Goal: Information Seeking & Learning: Compare options

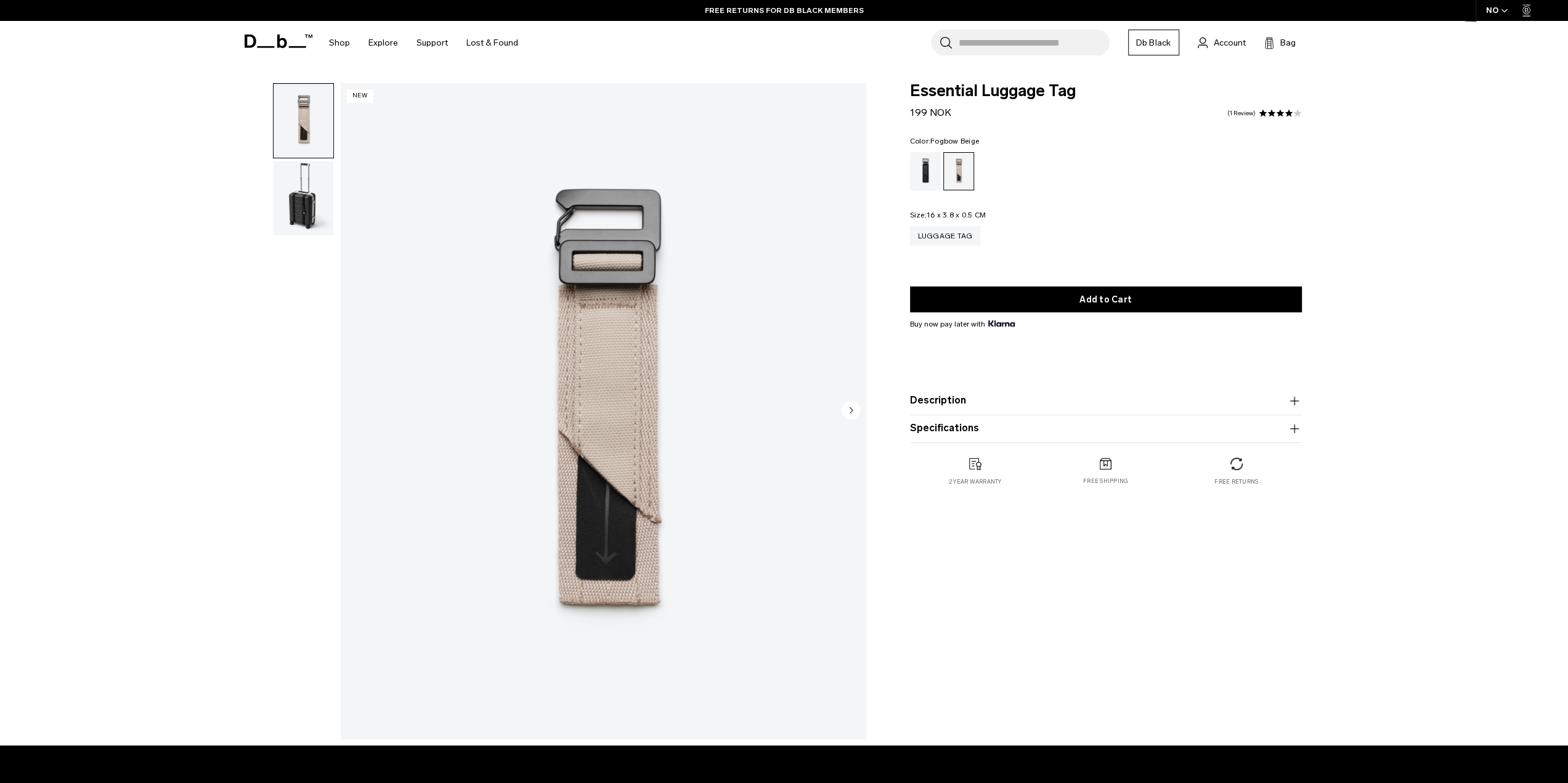
click at [314, 193] on img "button" at bounding box center [303, 198] width 60 height 74
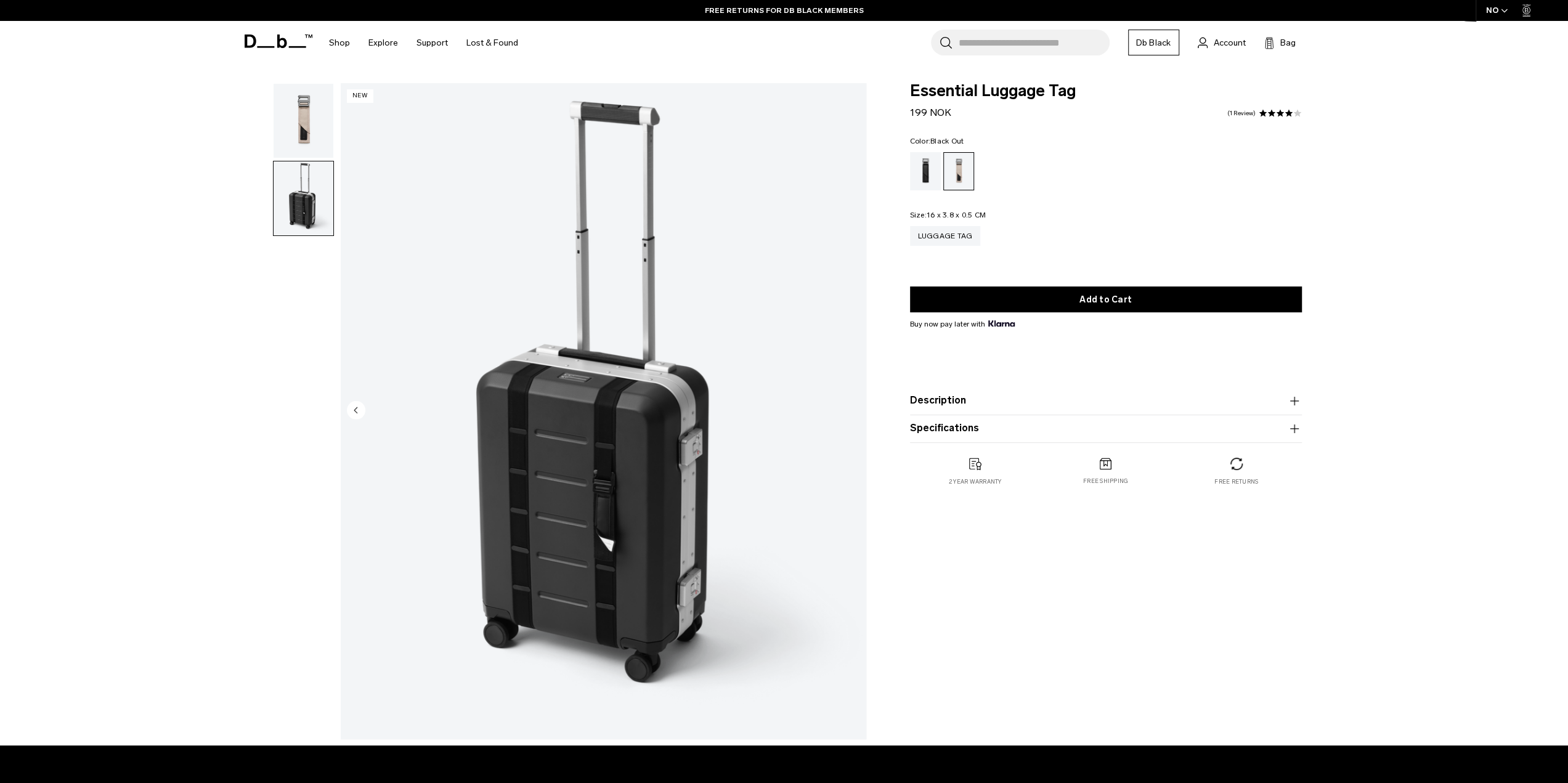
click at [932, 174] on div "Black Out" at bounding box center [925, 171] width 31 height 38
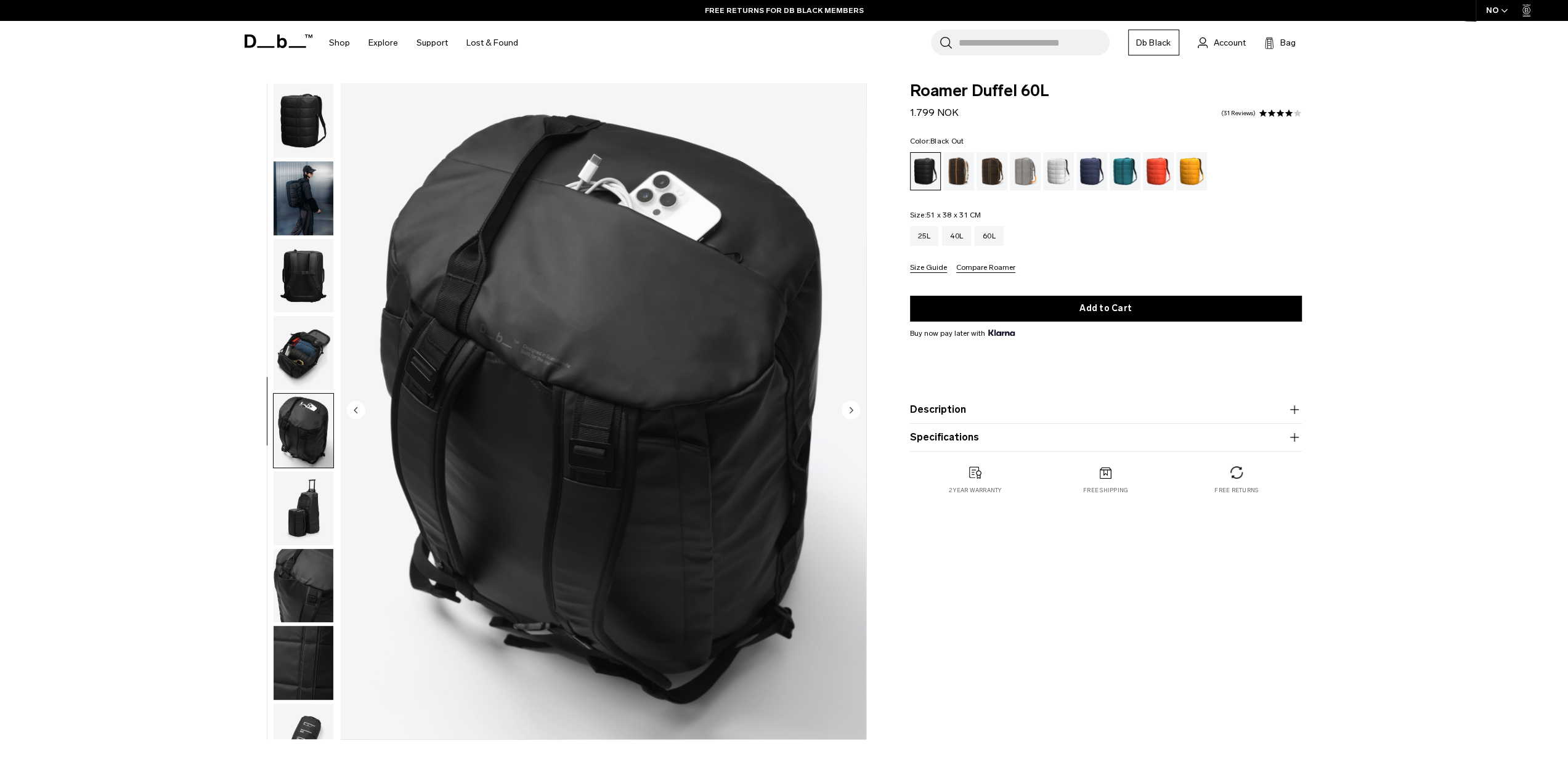
scroll to position [39, 0]
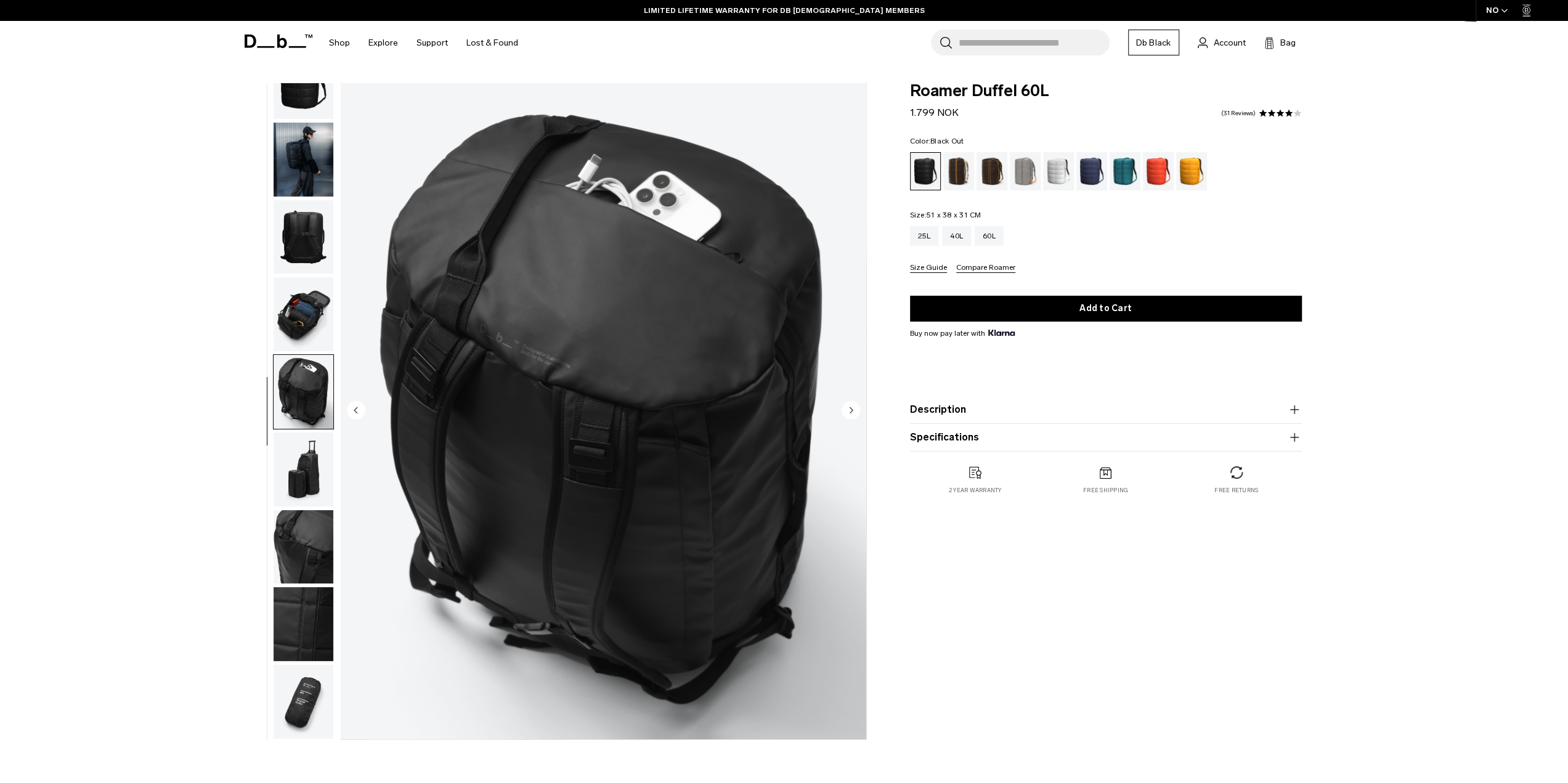
click at [850, 412] on icon "Next slide" at bounding box center [851, 410] width 3 height 6
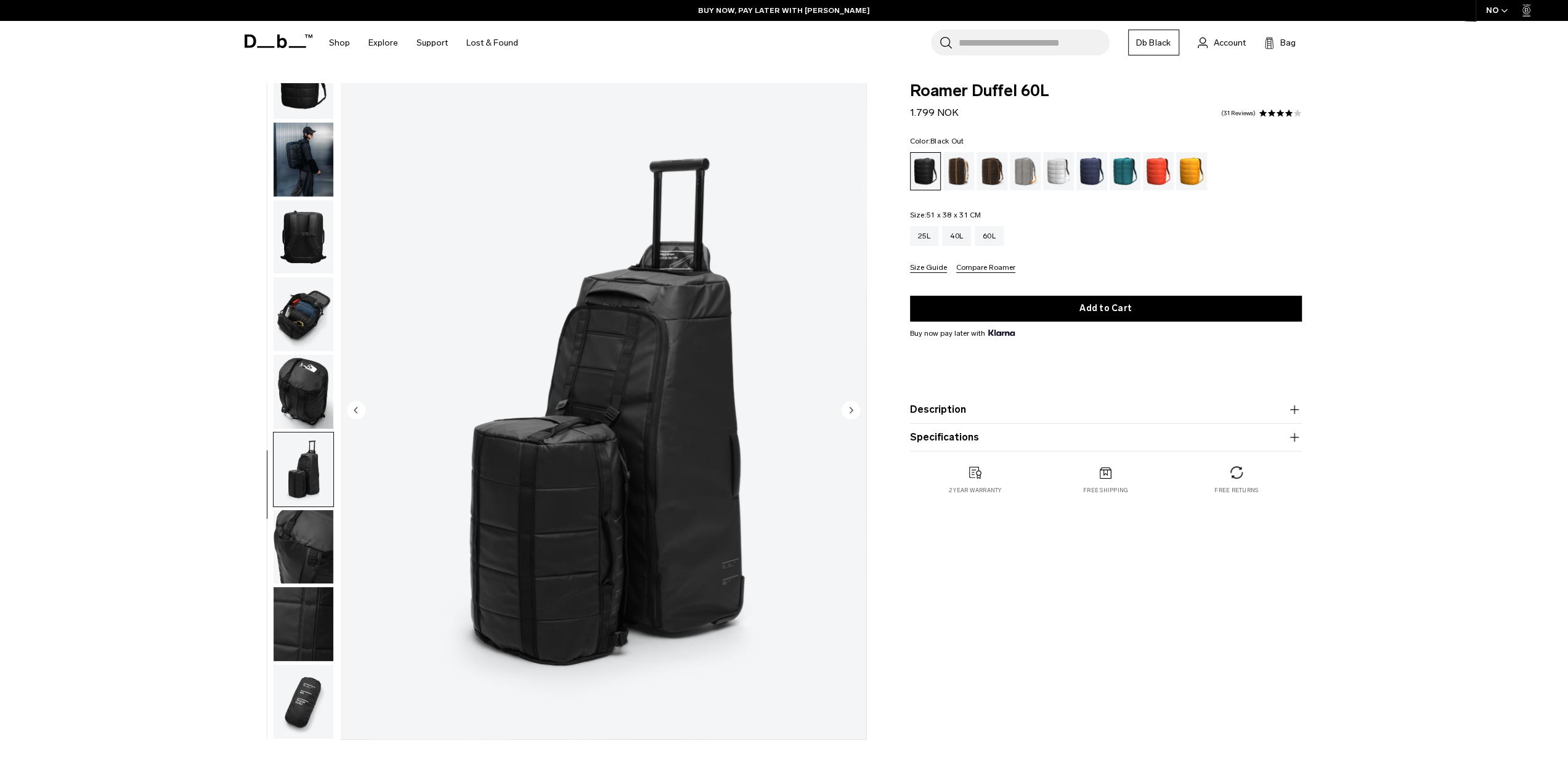
click at [852, 405] on circle "Next slide" at bounding box center [851, 410] width 19 height 19
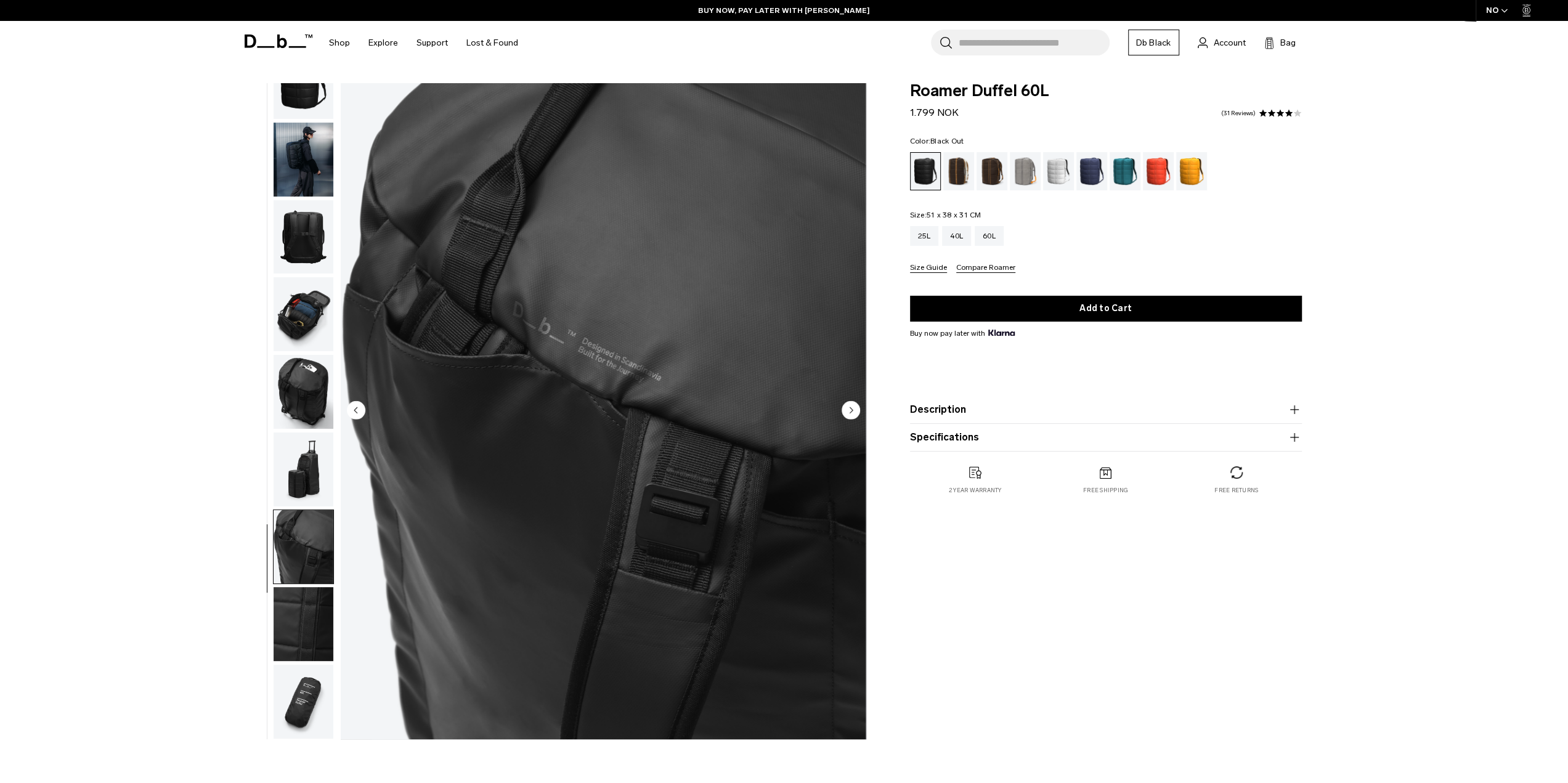
click at [852, 408] on circle "Next slide" at bounding box center [851, 410] width 19 height 19
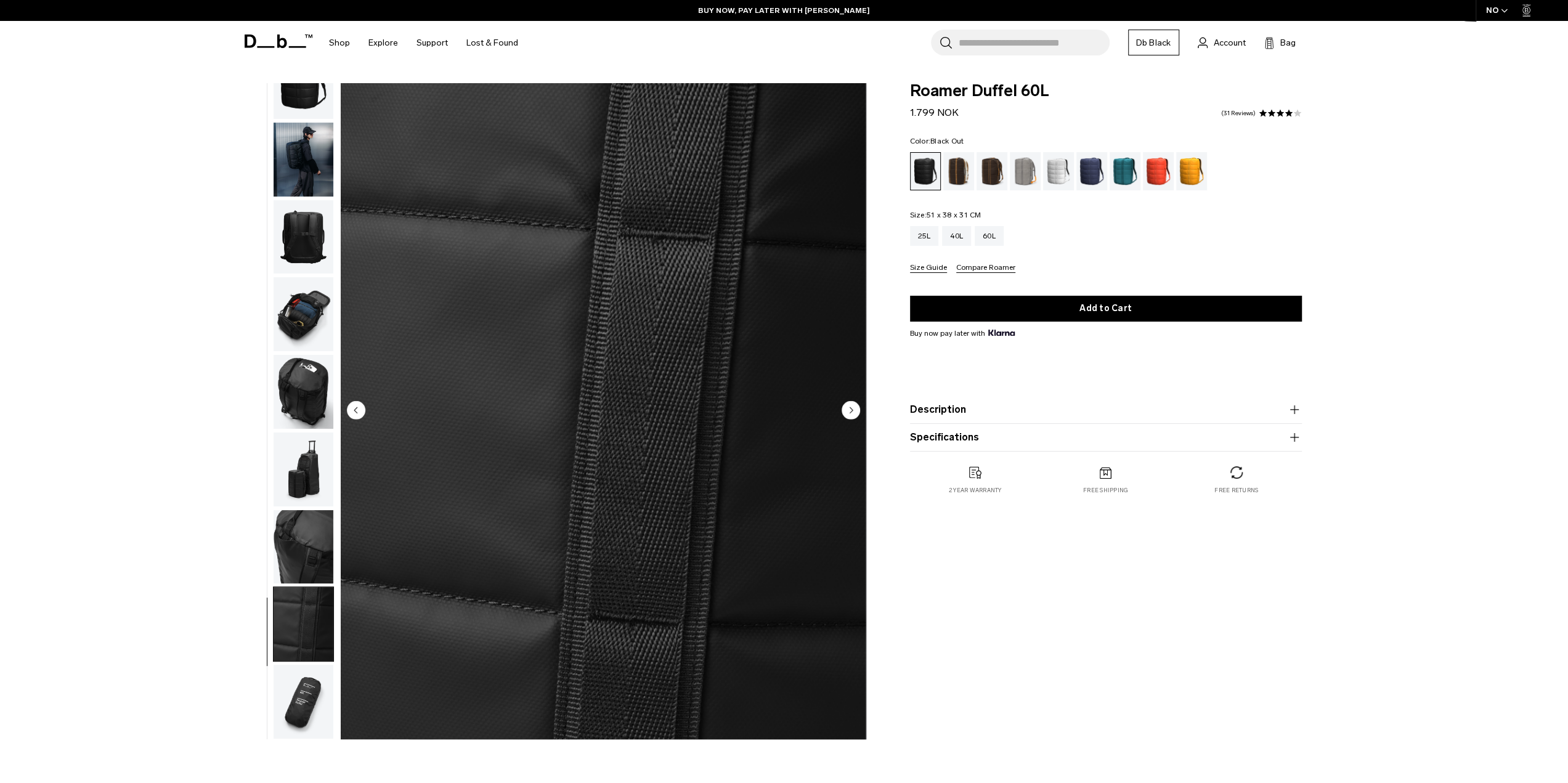
click at [852, 408] on circle "Next slide" at bounding box center [851, 410] width 19 height 19
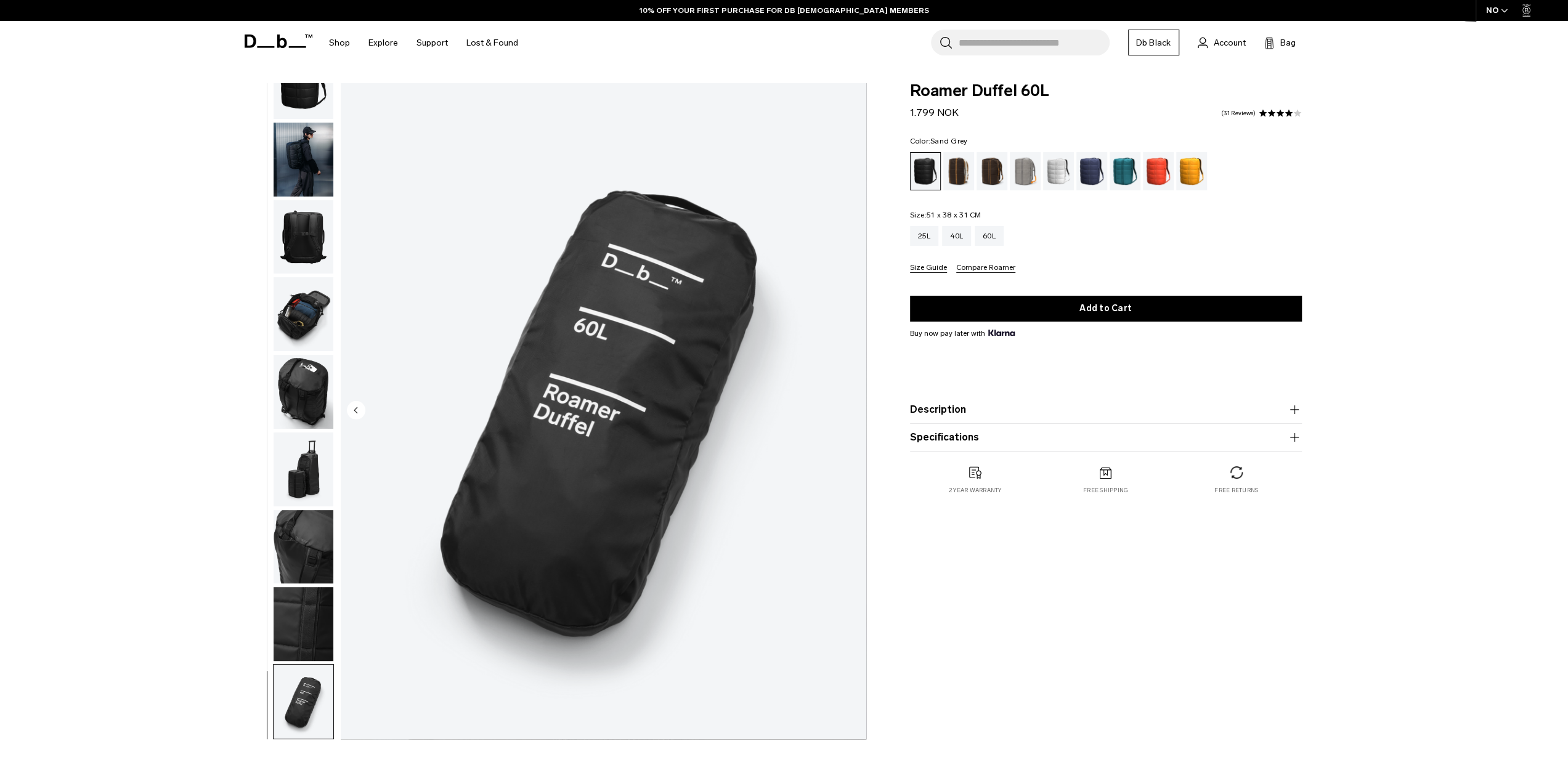
click at [1023, 175] on div "Sand Grey" at bounding box center [1025, 171] width 31 height 38
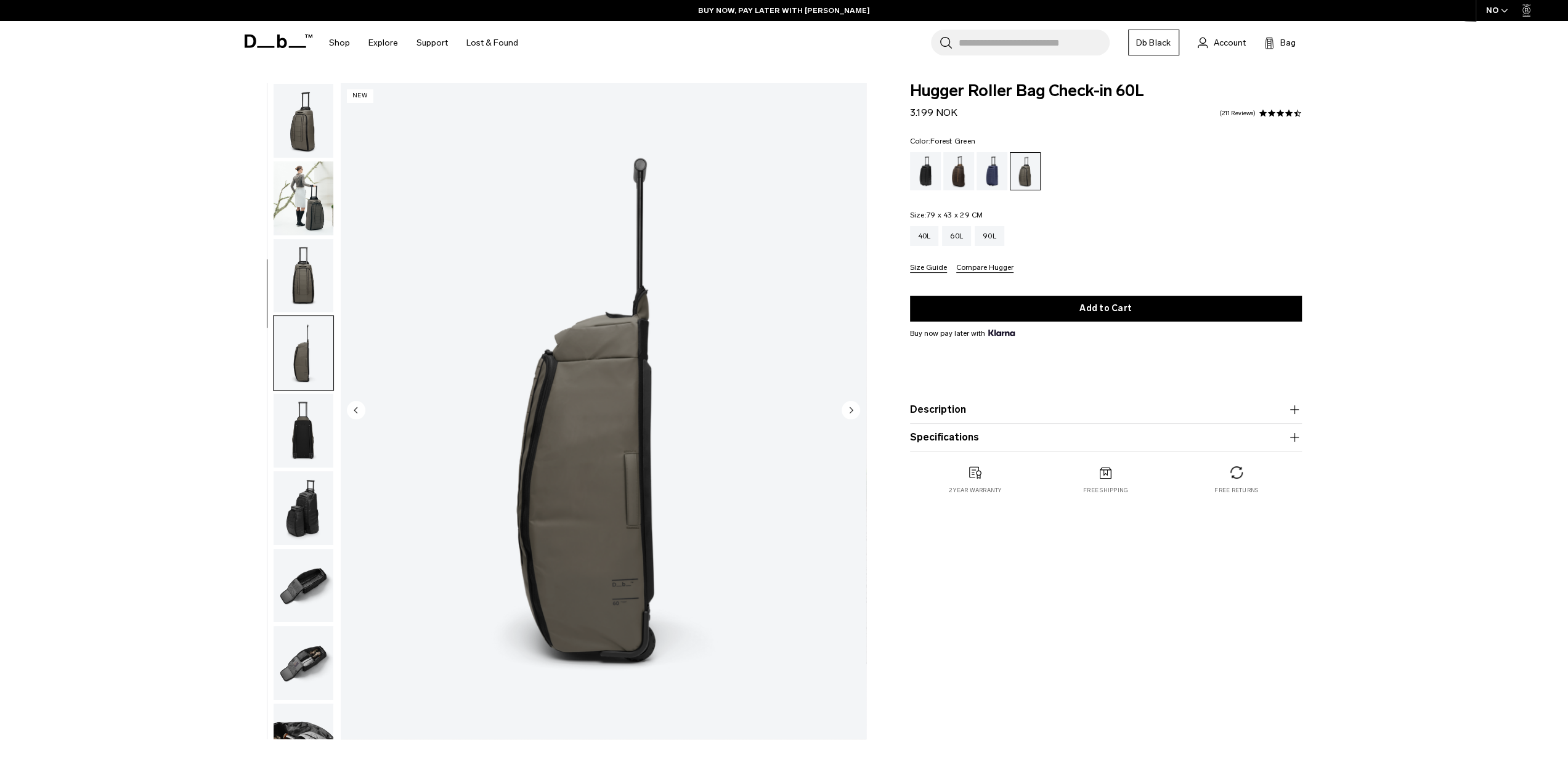
scroll to position [195, 0]
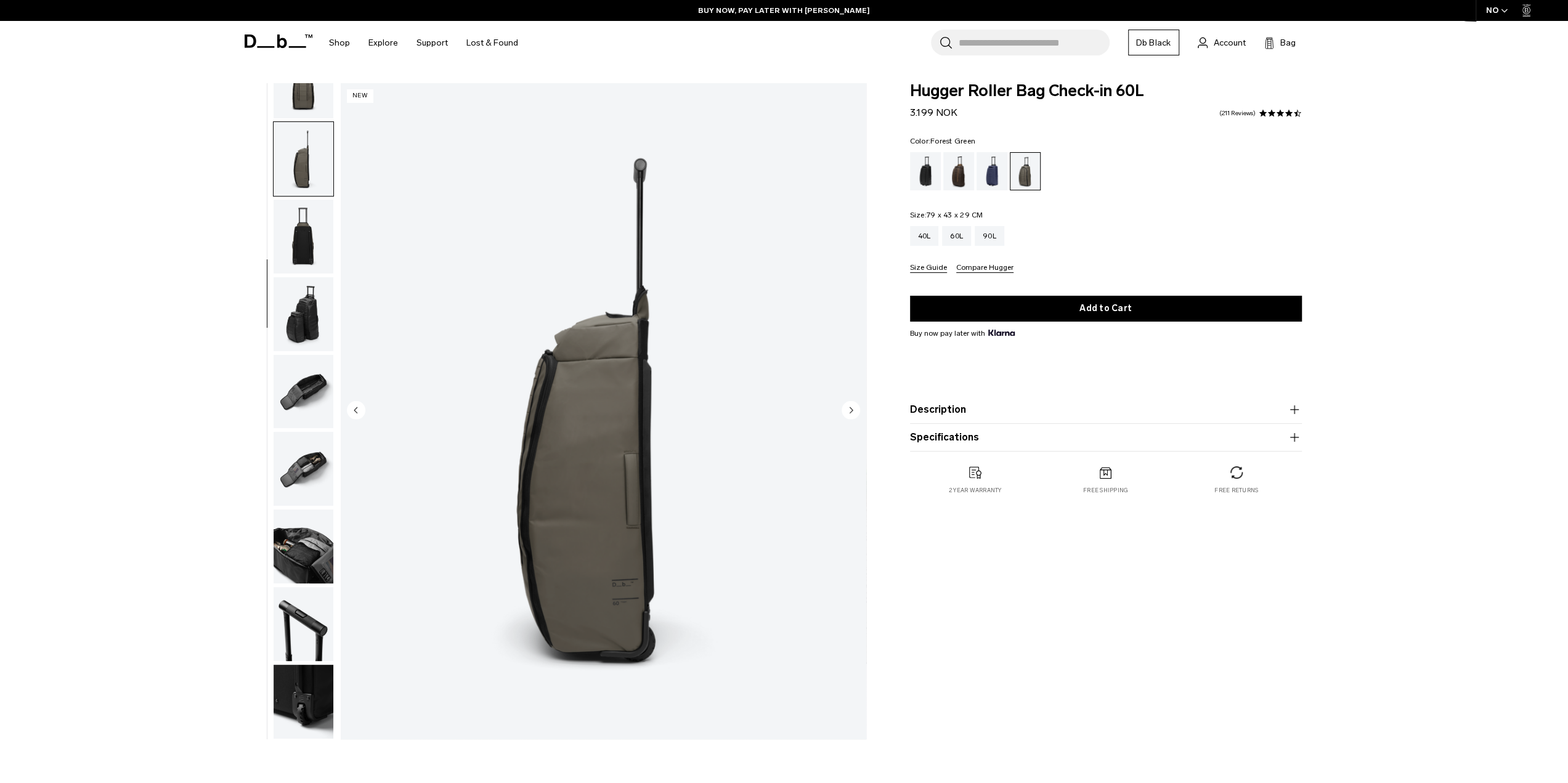
click at [853, 409] on circle "Next slide" at bounding box center [851, 410] width 19 height 19
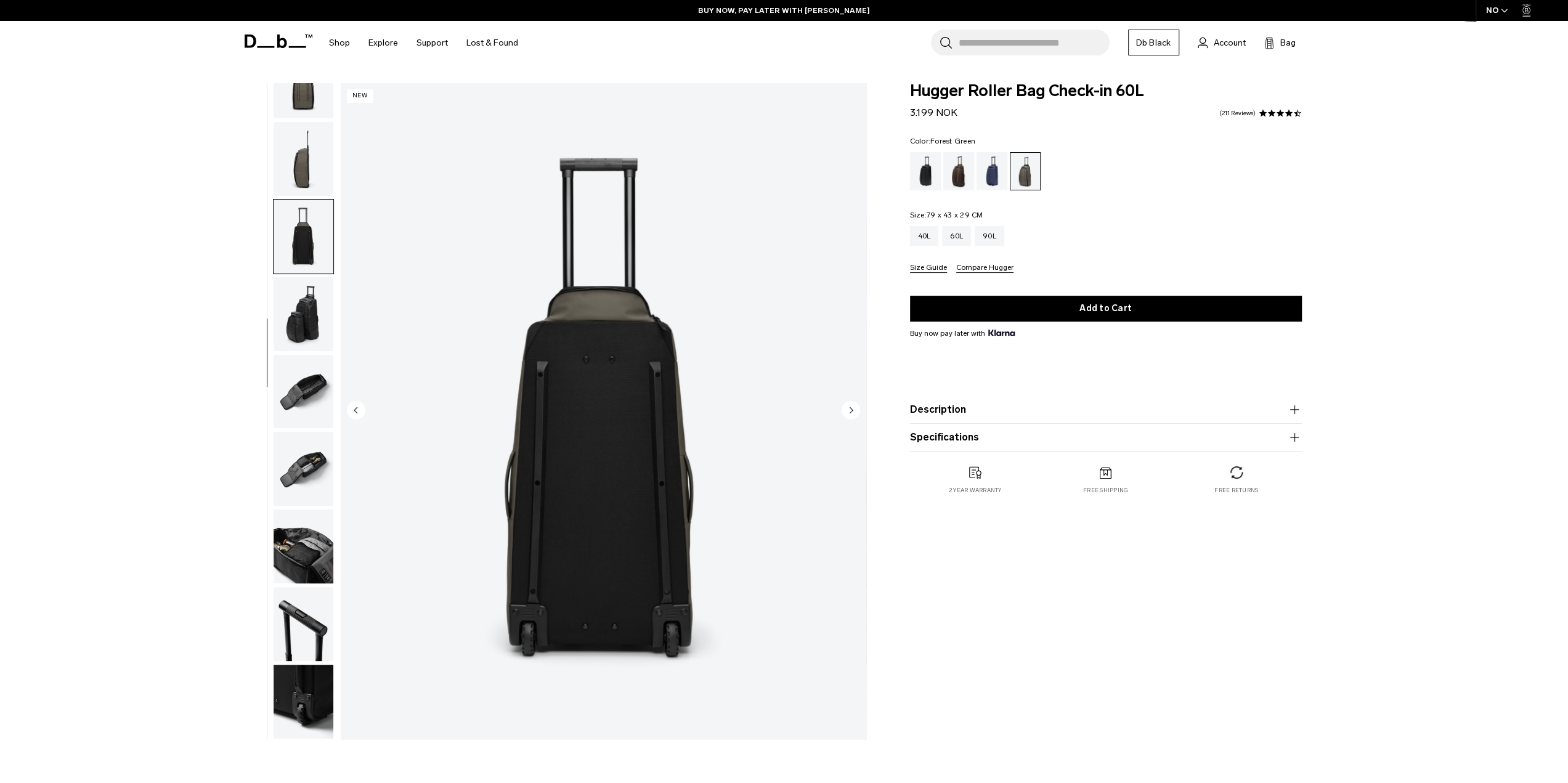
click at [852, 409] on circle "Next slide" at bounding box center [851, 410] width 19 height 19
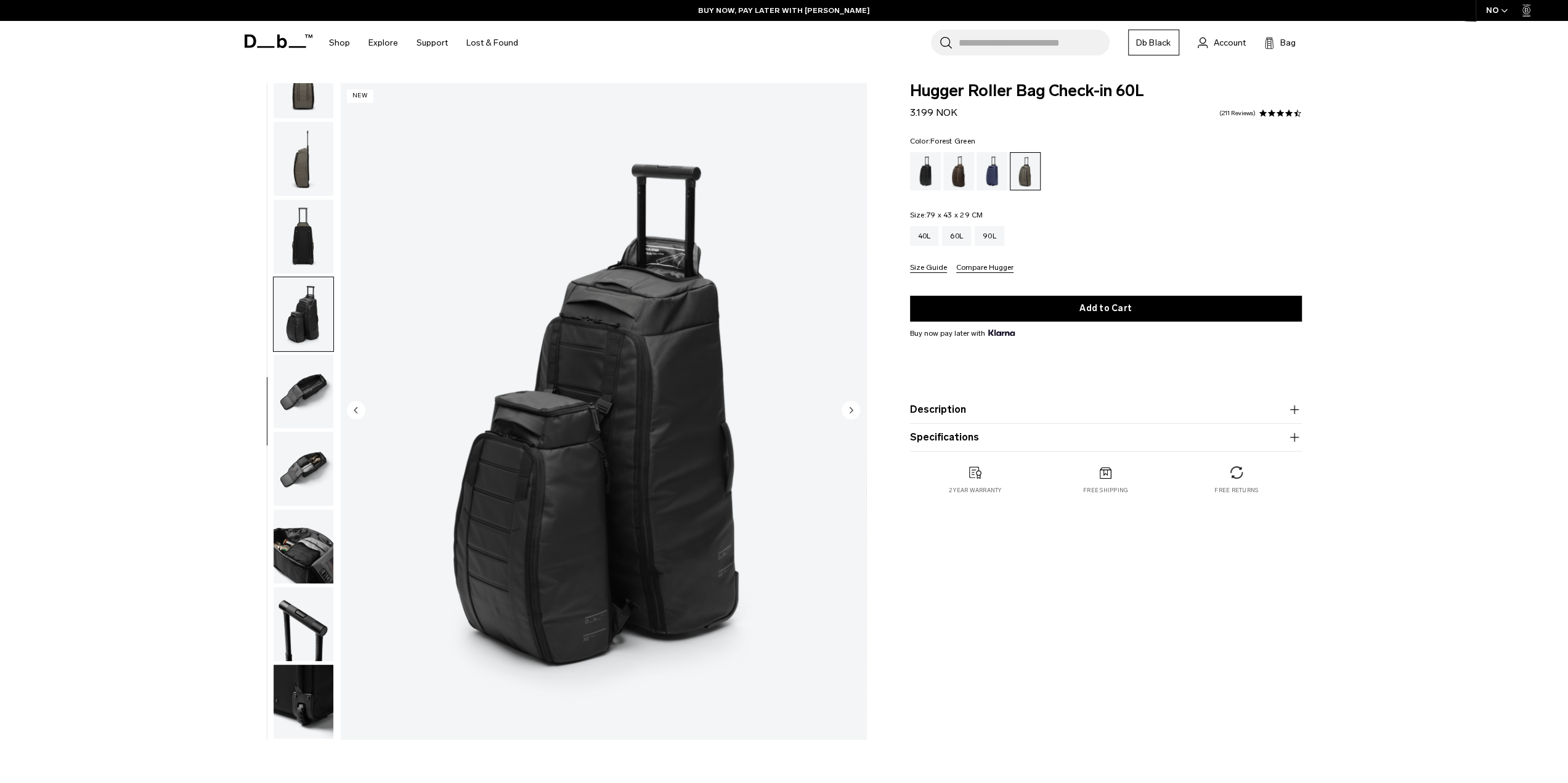
click at [852, 408] on circle "Next slide" at bounding box center [851, 410] width 19 height 19
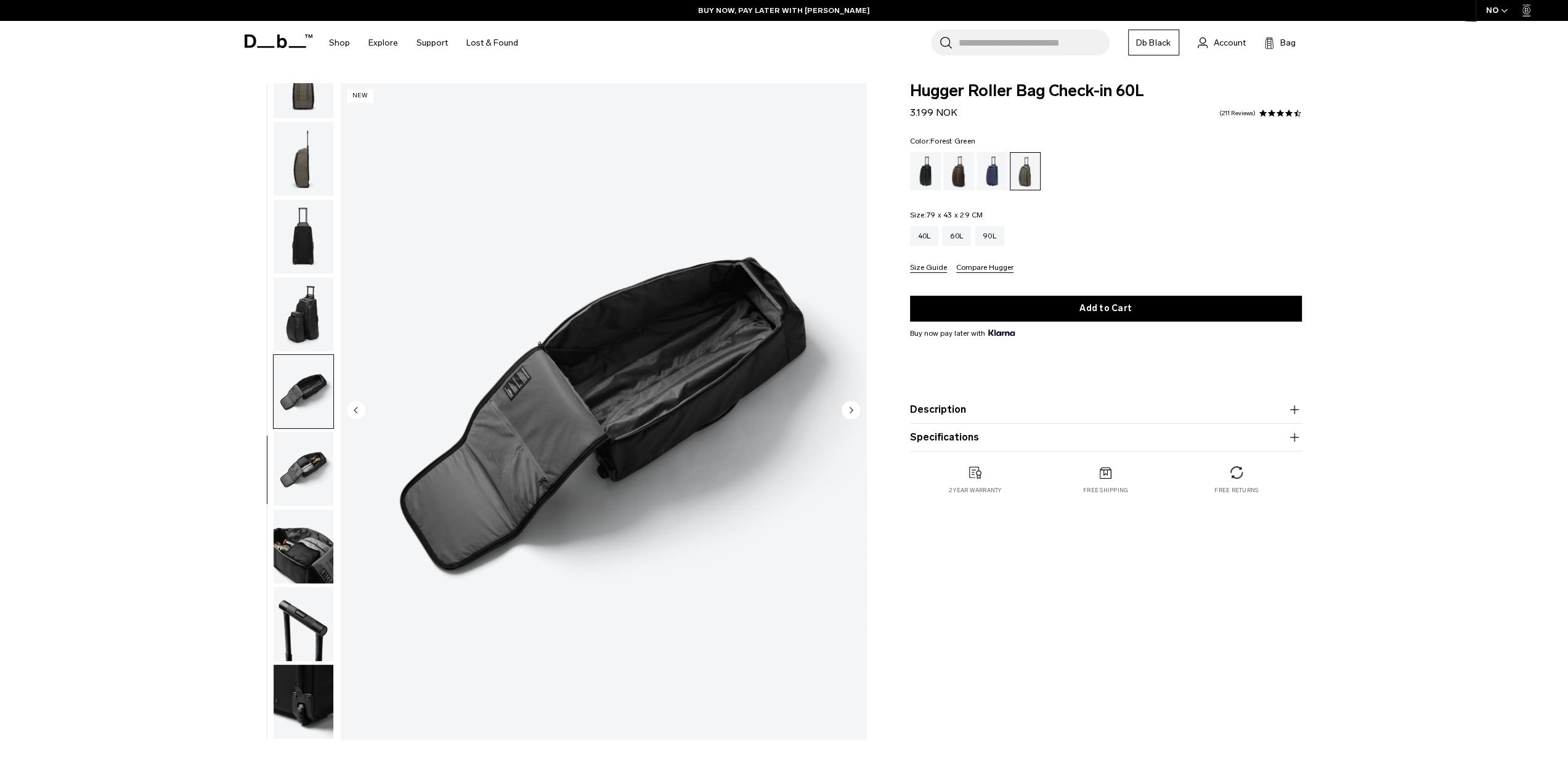
click at [852, 408] on circle "Next slide" at bounding box center [851, 410] width 19 height 19
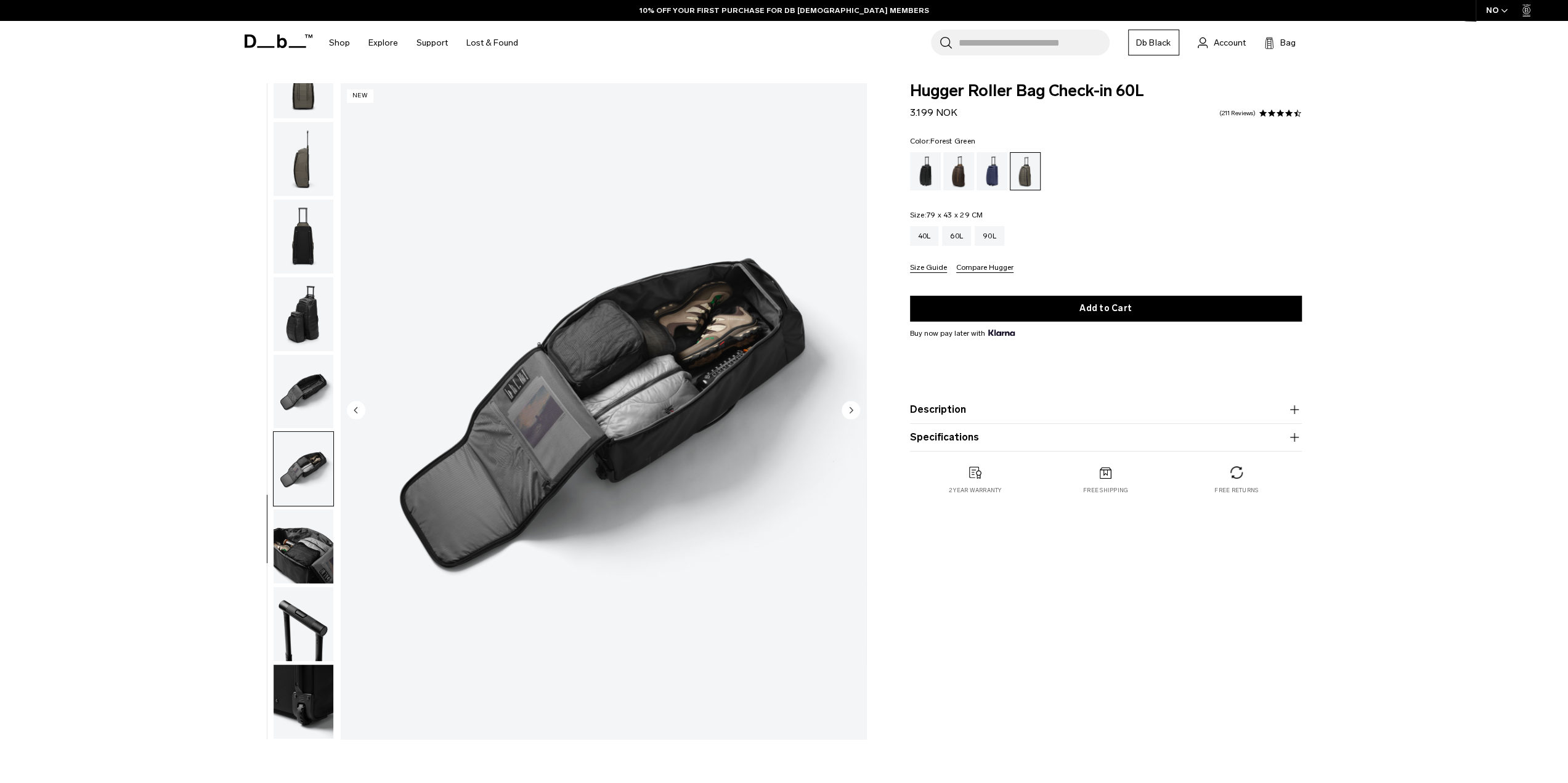
click at [852, 408] on circle "Next slide" at bounding box center [851, 410] width 19 height 19
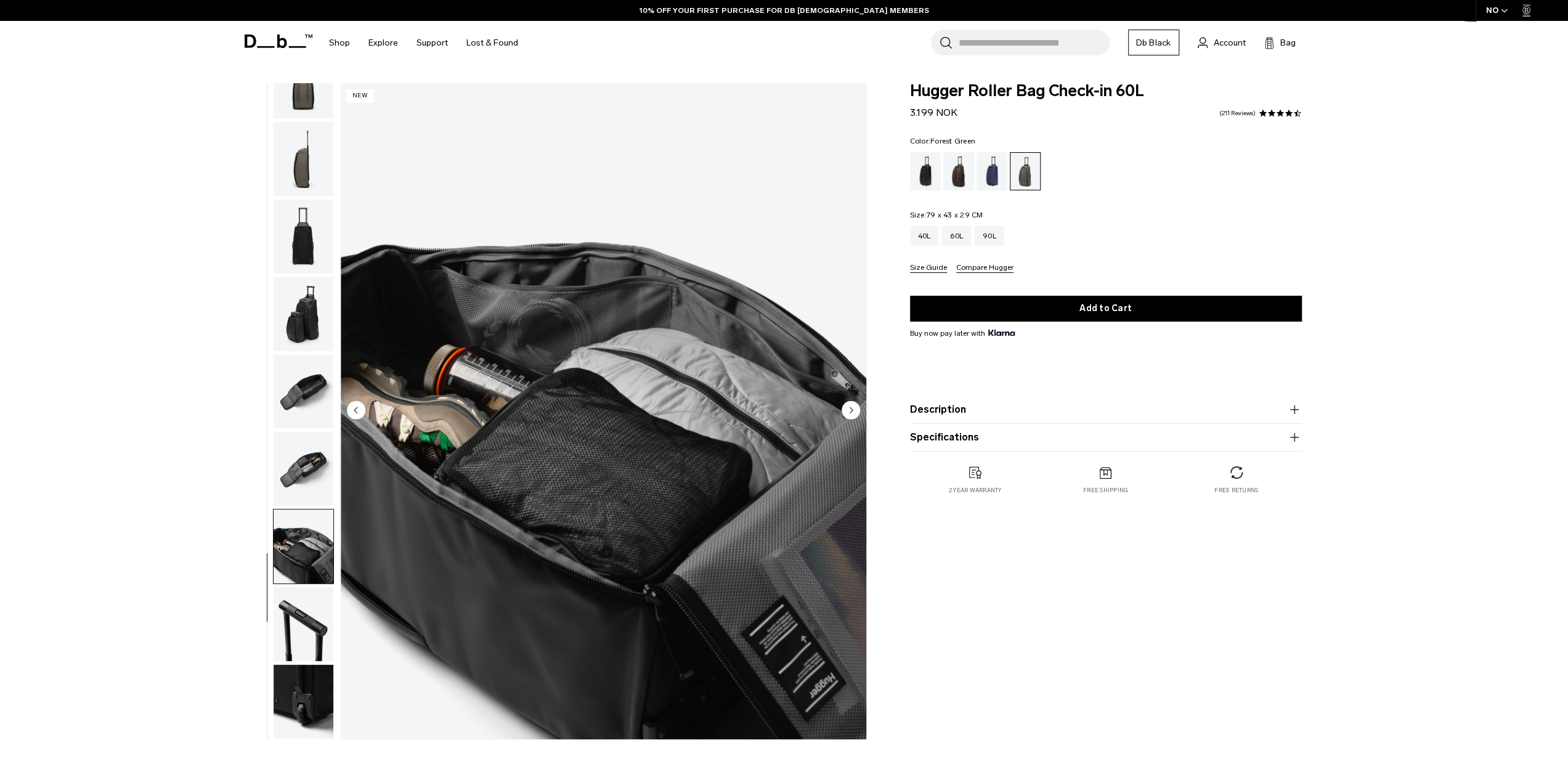
click at [848, 407] on circle "Next slide" at bounding box center [851, 410] width 19 height 19
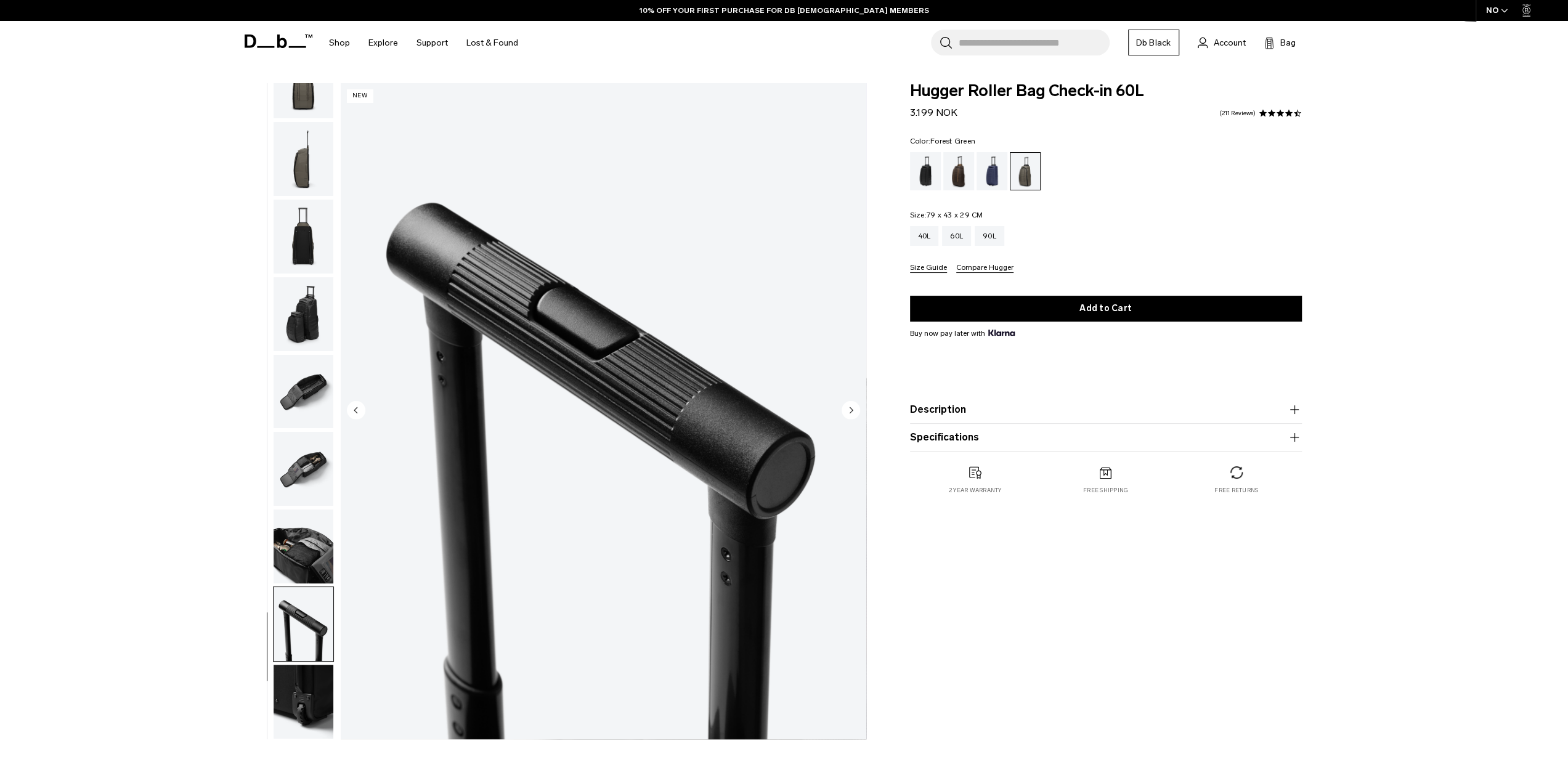
click at [848, 407] on circle "Next slide" at bounding box center [851, 410] width 19 height 19
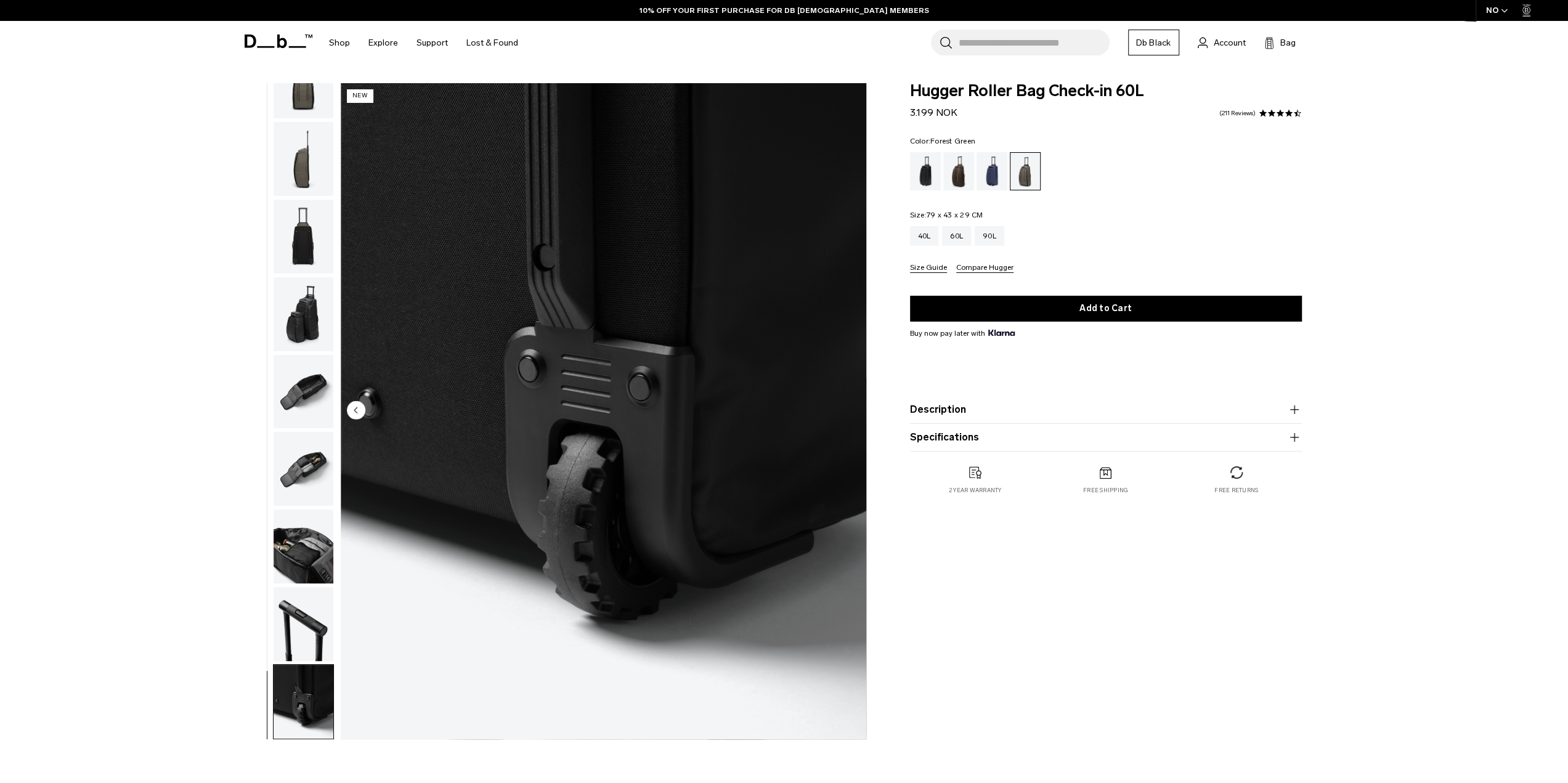
click at [848, 407] on img "11 / 11" at bounding box center [603, 411] width 525 height 656
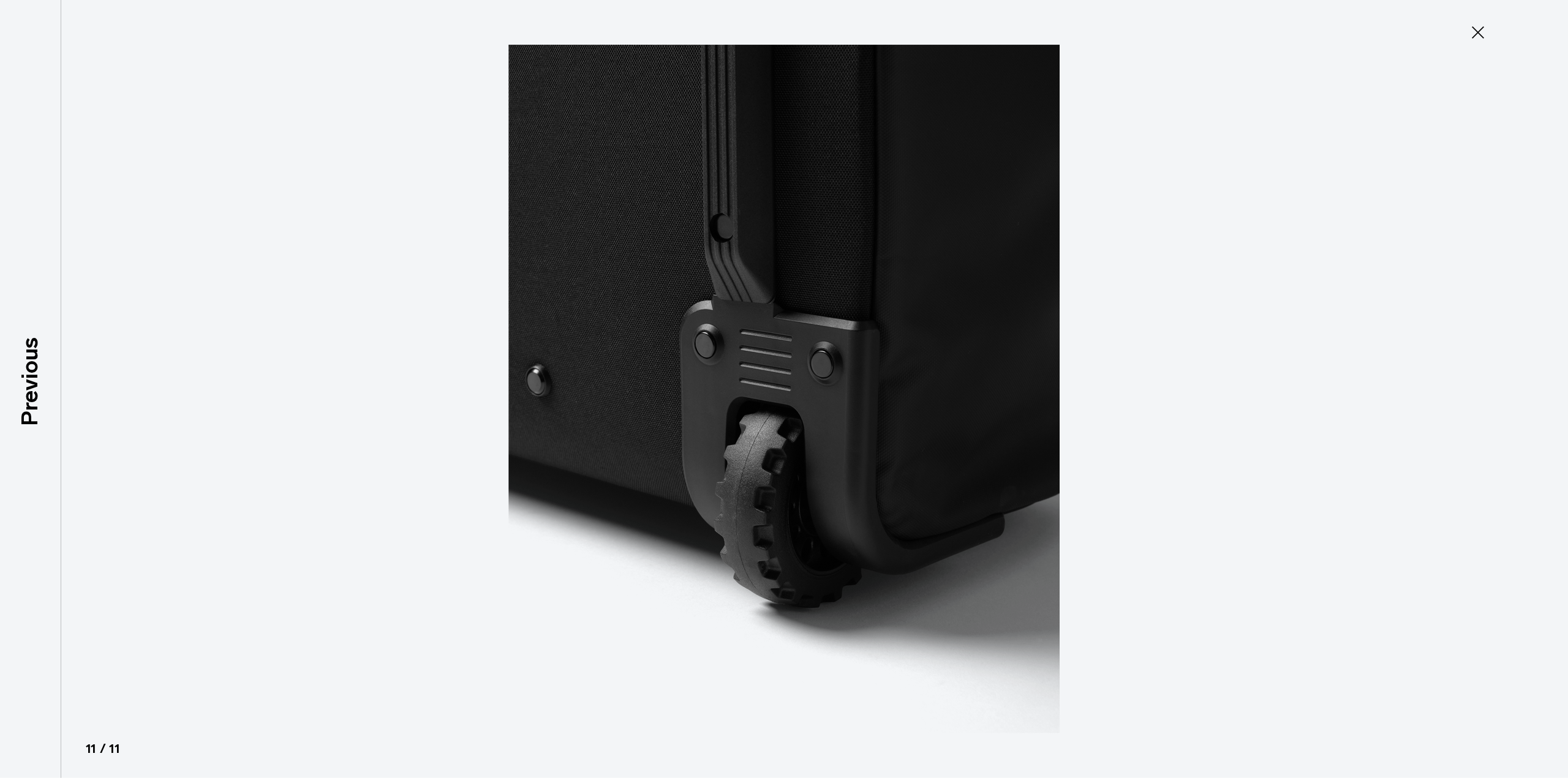
click at [1478, 25] on icon at bounding box center [1478, 33] width 20 height 20
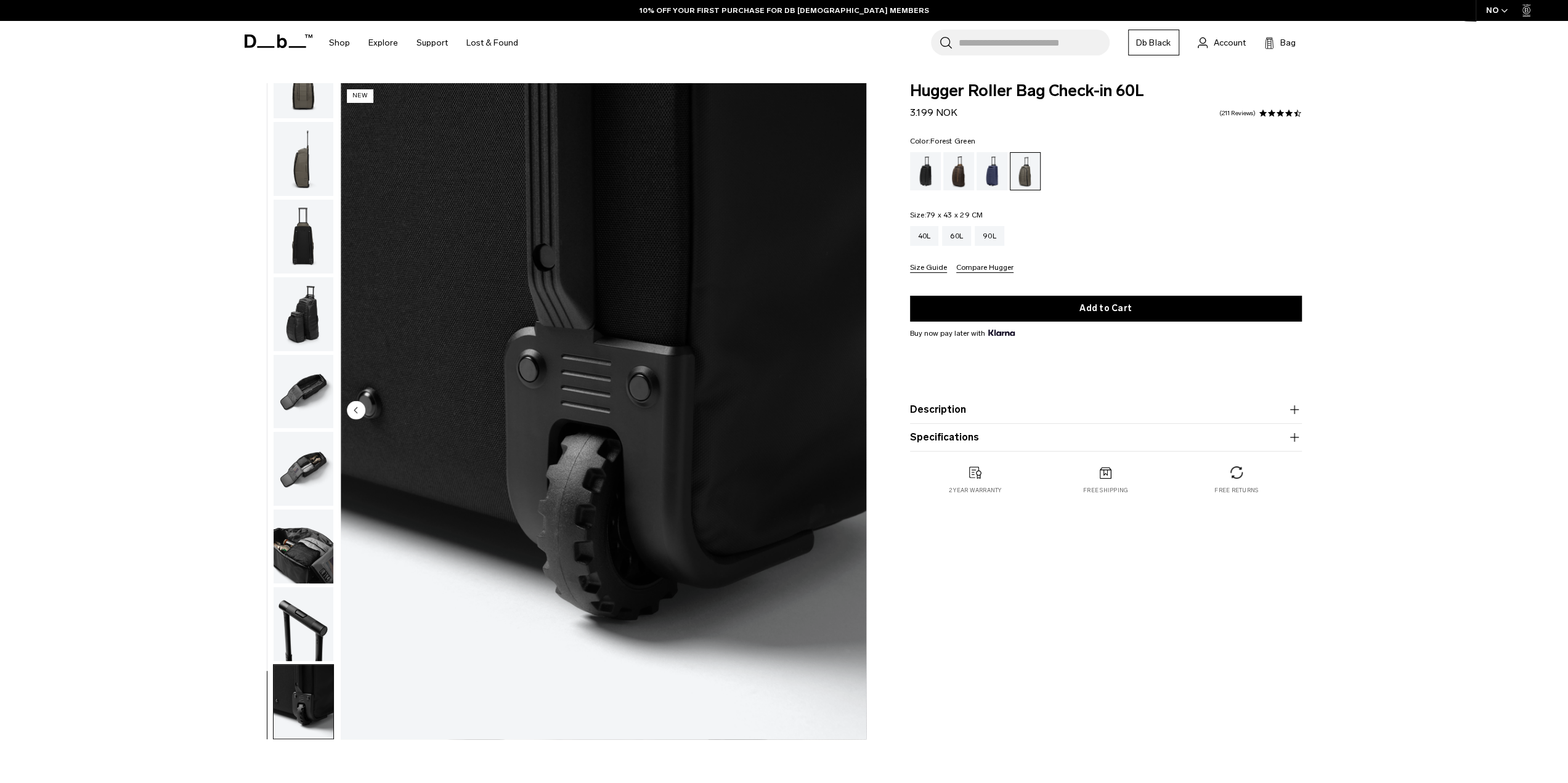
click at [1025, 167] on div "Forest Green" at bounding box center [1025, 171] width 30 height 37
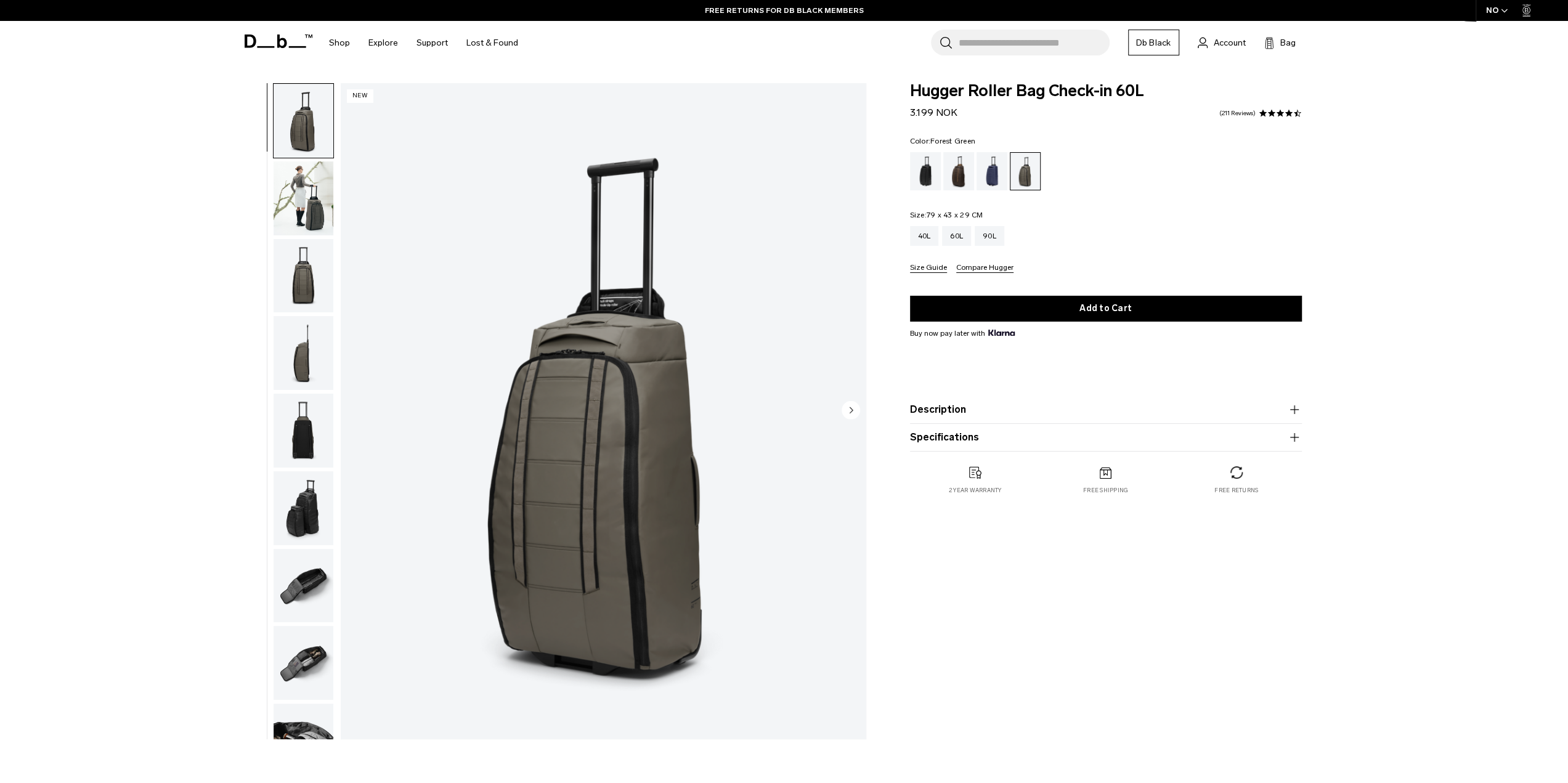
click at [298, 204] on img "button" at bounding box center [303, 198] width 60 height 74
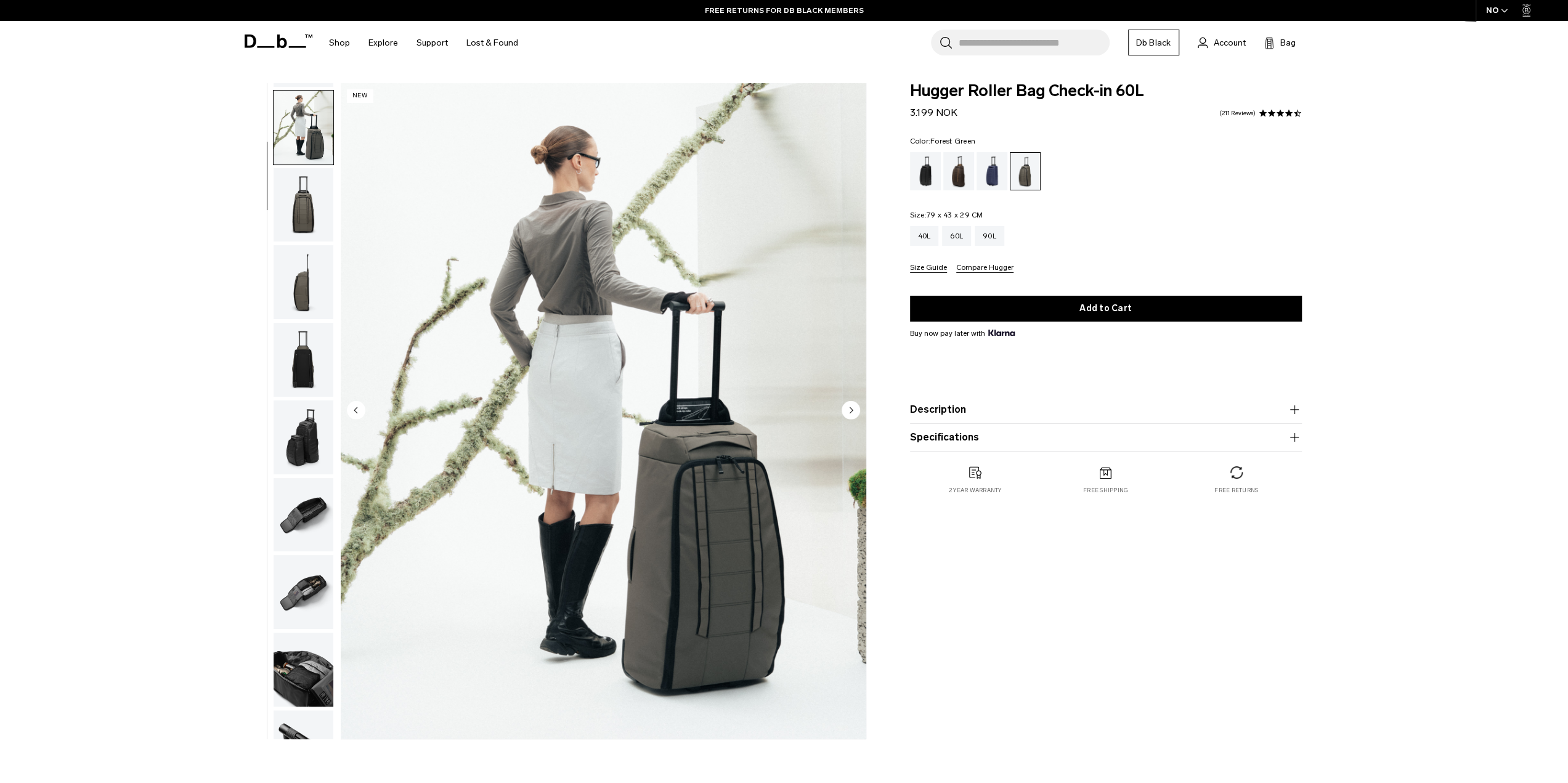
scroll to position [77, 0]
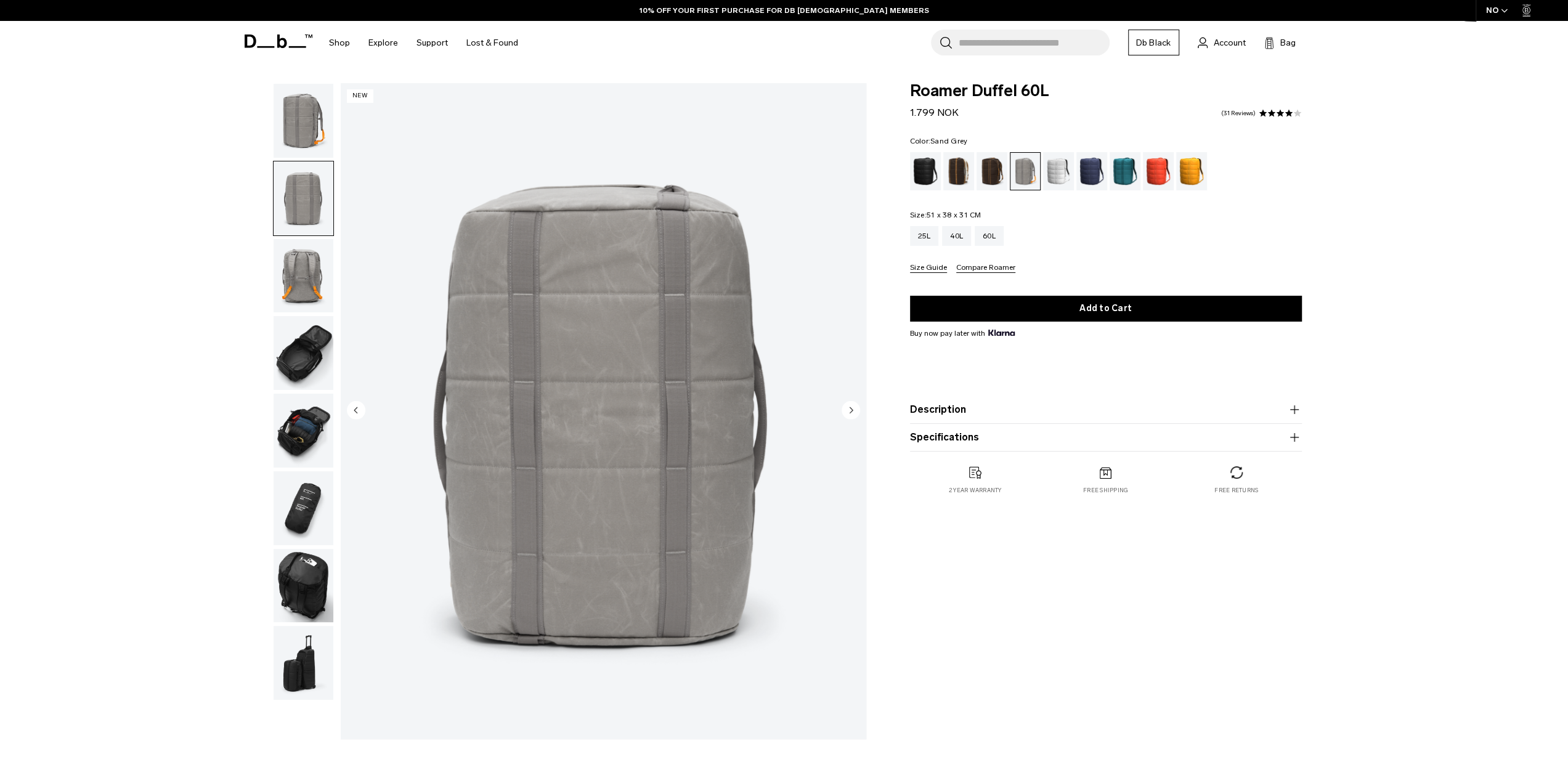
click at [849, 409] on circle "Next slide" at bounding box center [851, 410] width 19 height 19
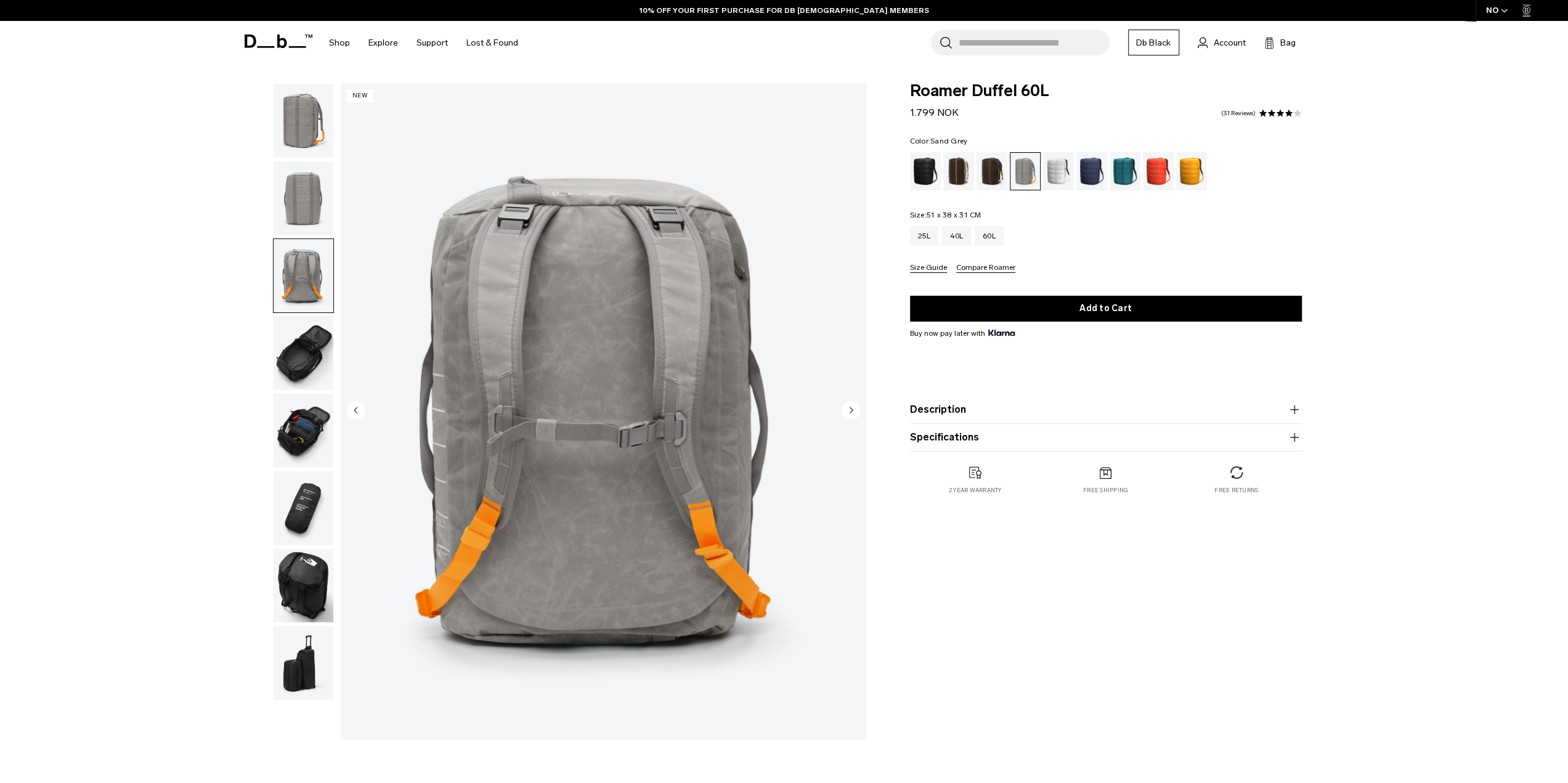
click at [849, 409] on circle "Next slide" at bounding box center [851, 410] width 19 height 19
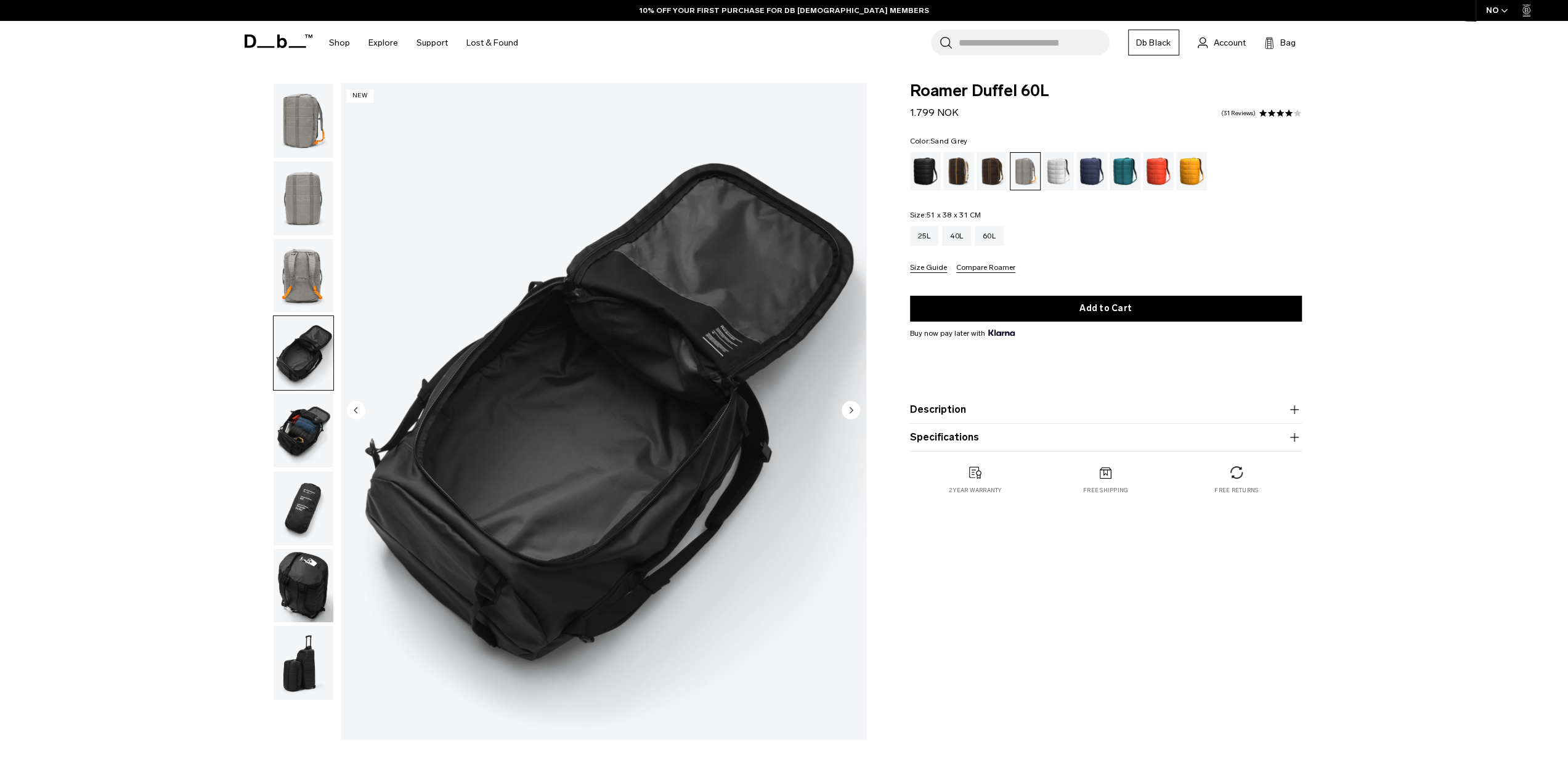
click at [849, 409] on circle "Next slide" at bounding box center [851, 410] width 19 height 19
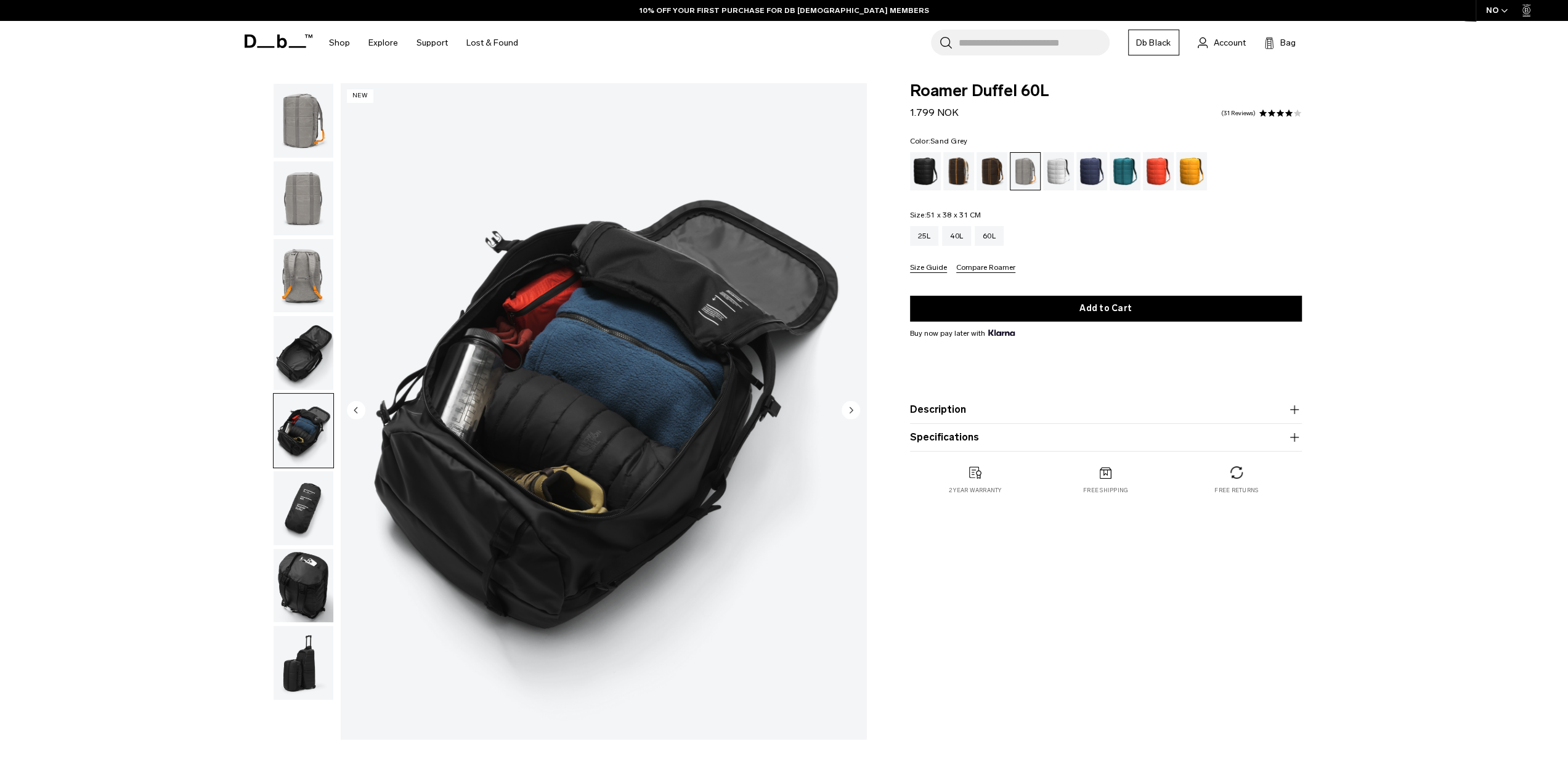
click at [849, 409] on circle "Next slide" at bounding box center [851, 410] width 19 height 19
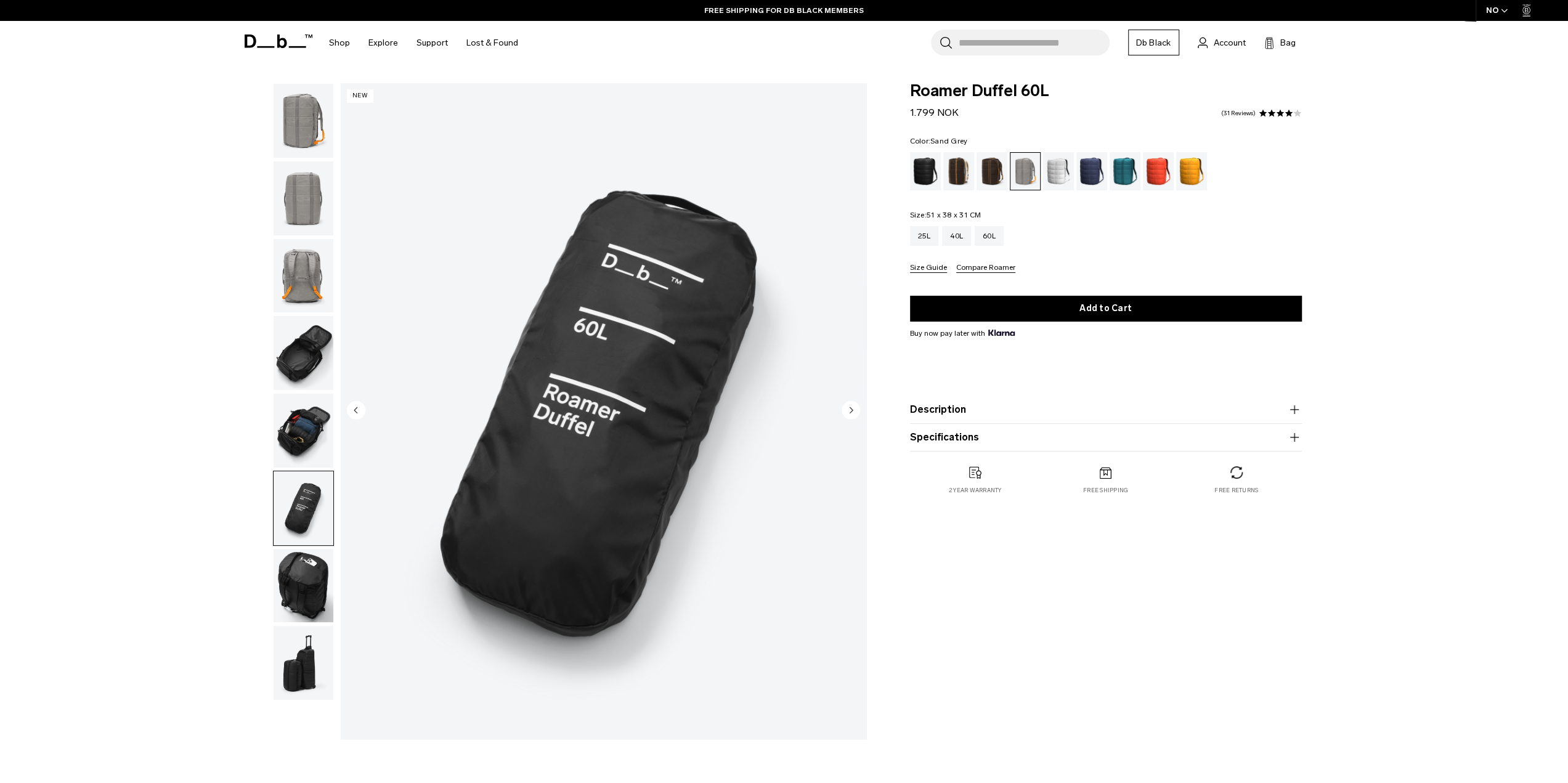
click at [849, 409] on circle "Next slide" at bounding box center [851, 410] width 19 height 19
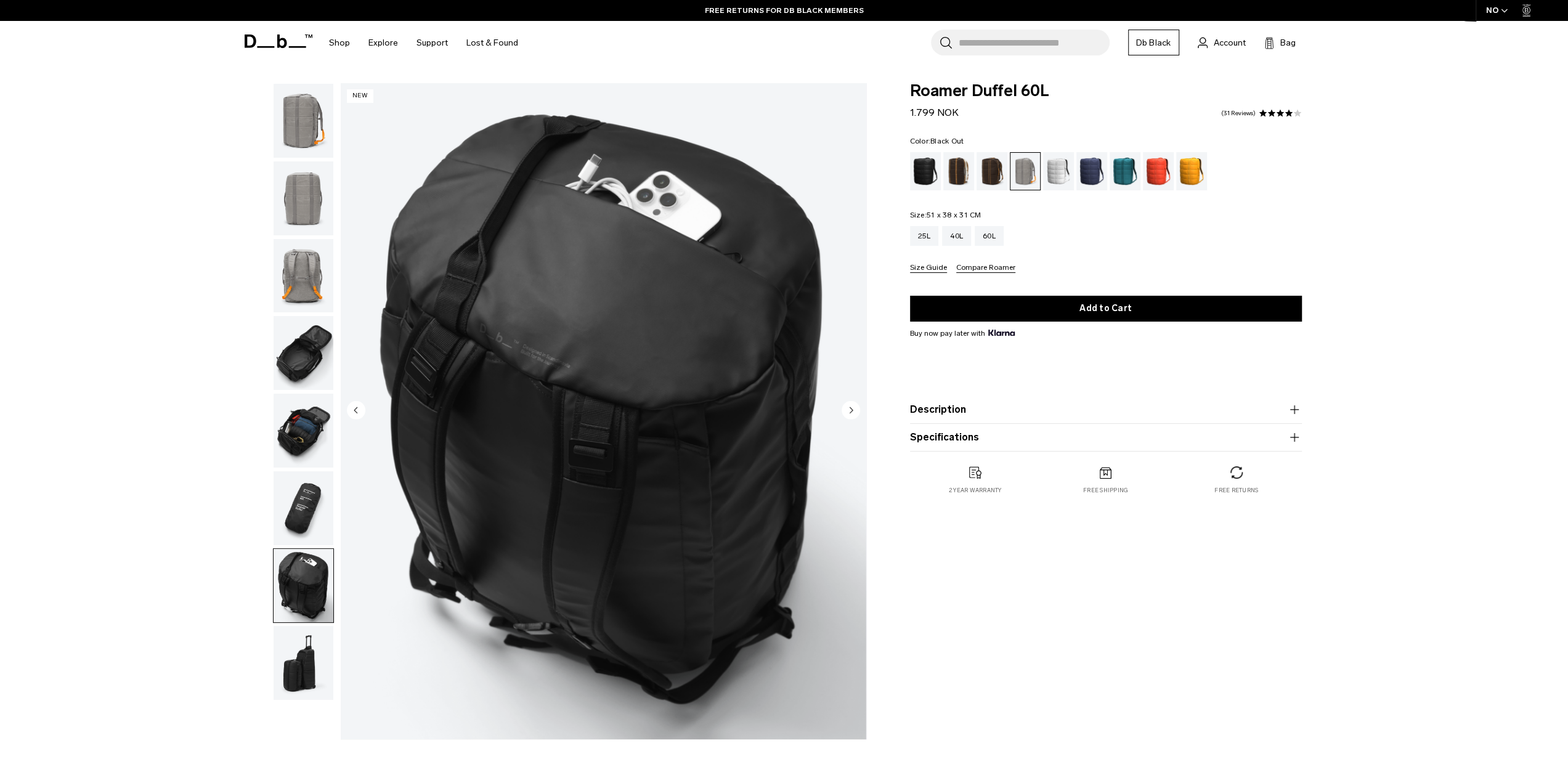
click at [918, 177] on div "Black Out" at bounding box center [925, 171] width 31 height 38
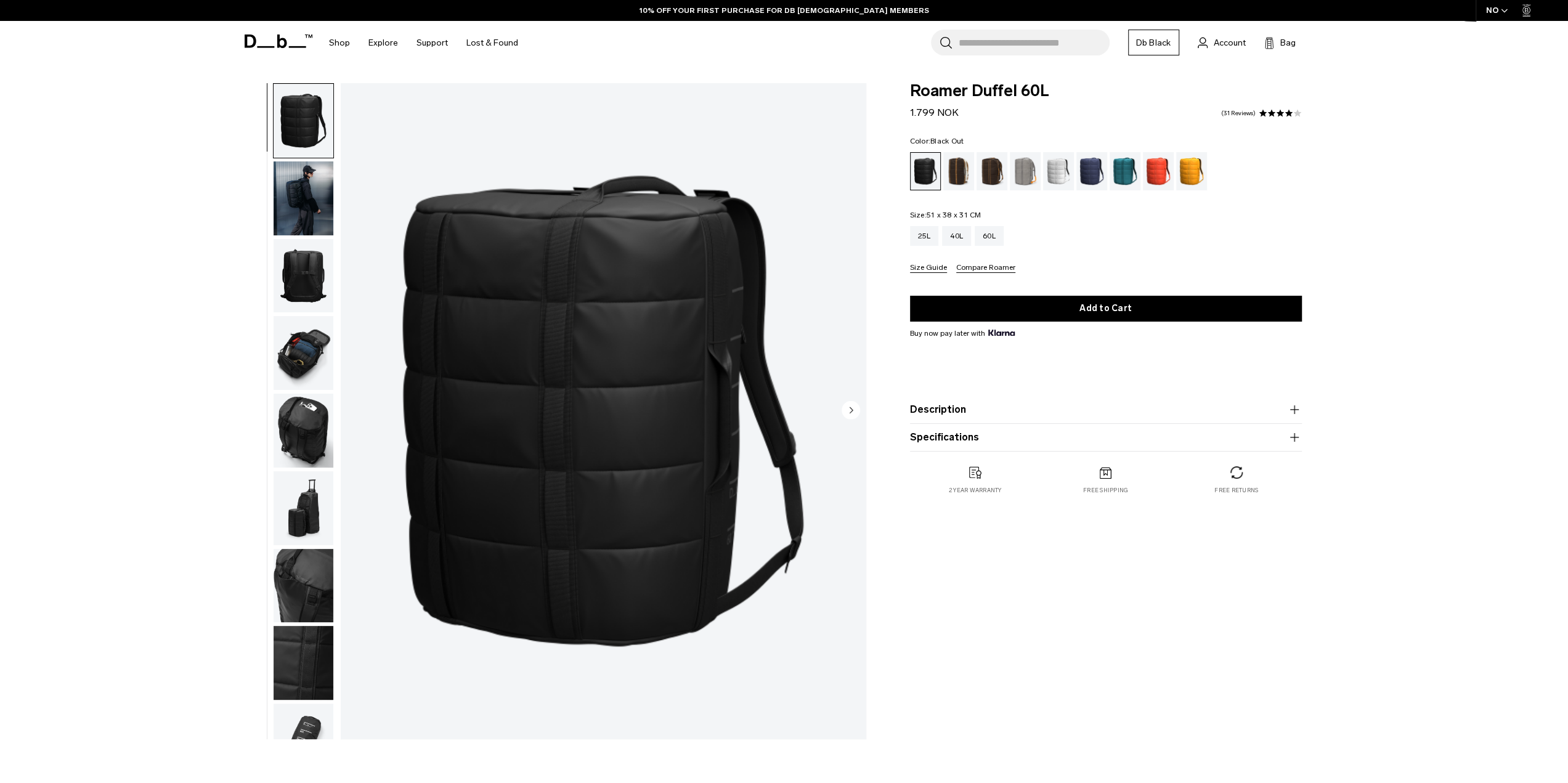
click at [322, 506] on img "button" at bounding box center [303, 508] width 60 height 74
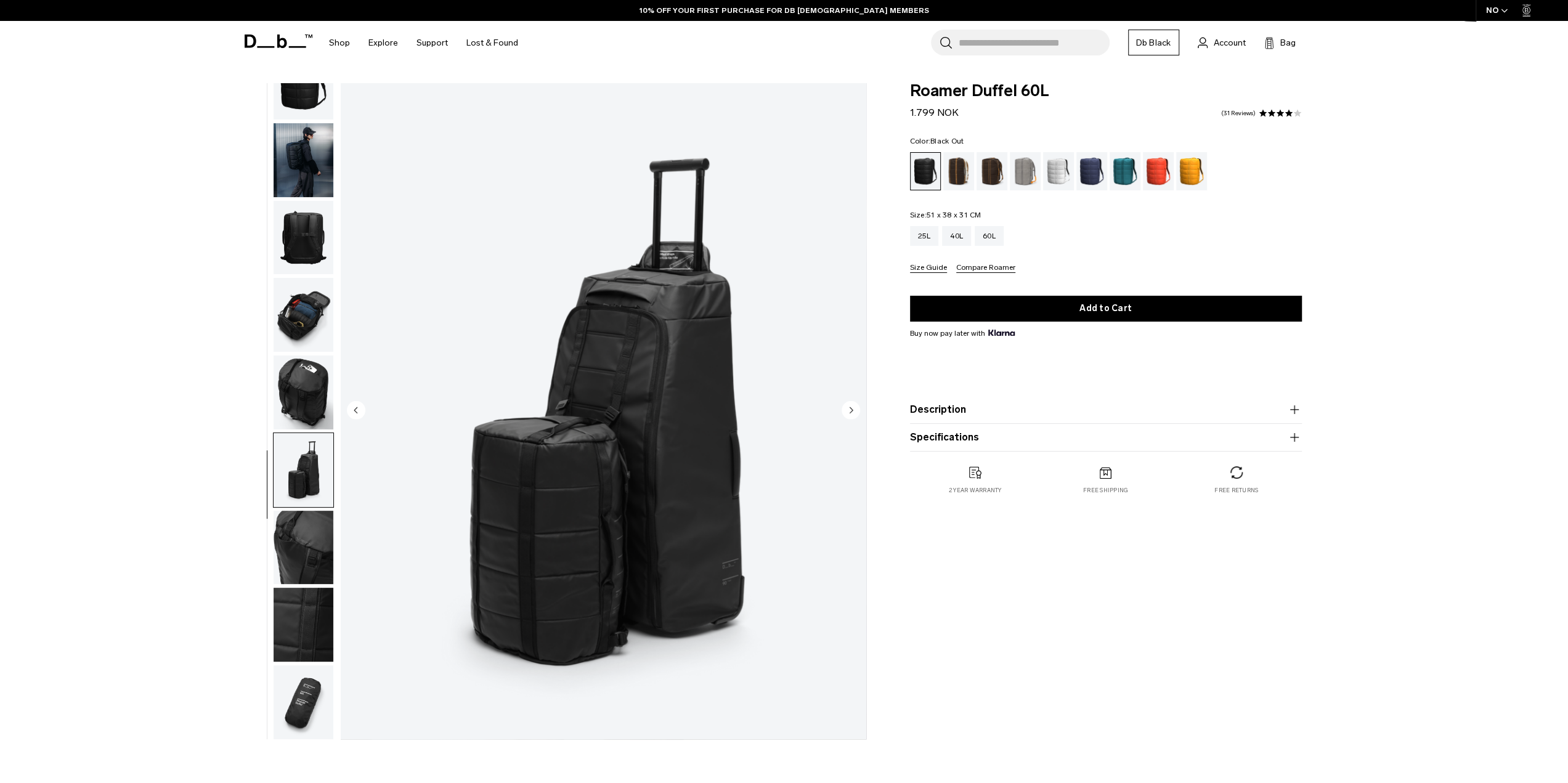
scroll to position [39, 0]
click at [852, 409] on circle "Next slide" at bounding box center [851, 410] width 19 height 19
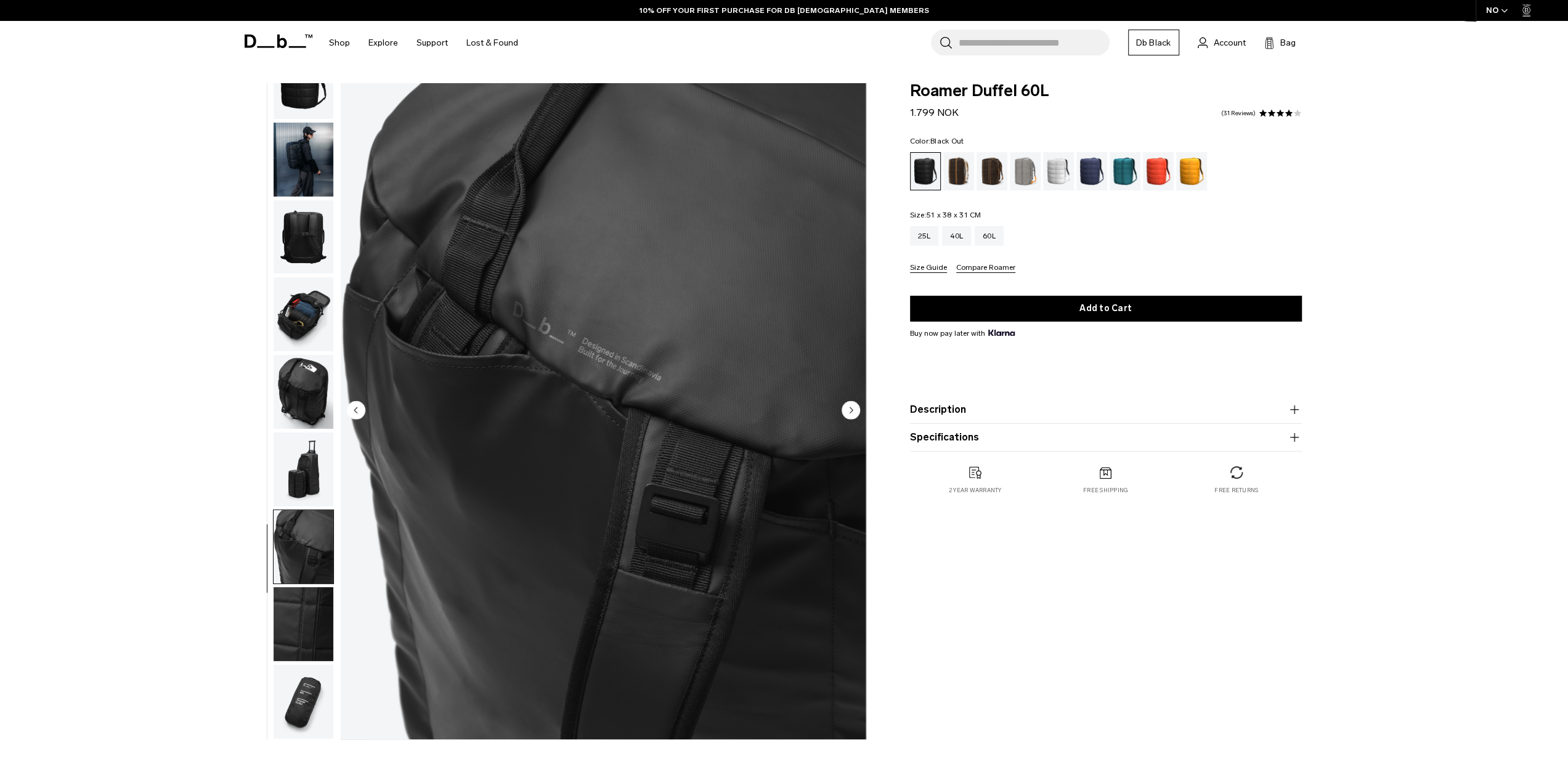
click at [852, 409] on circle "Next slide" at bounding box center [851, 410] width 19 height 19
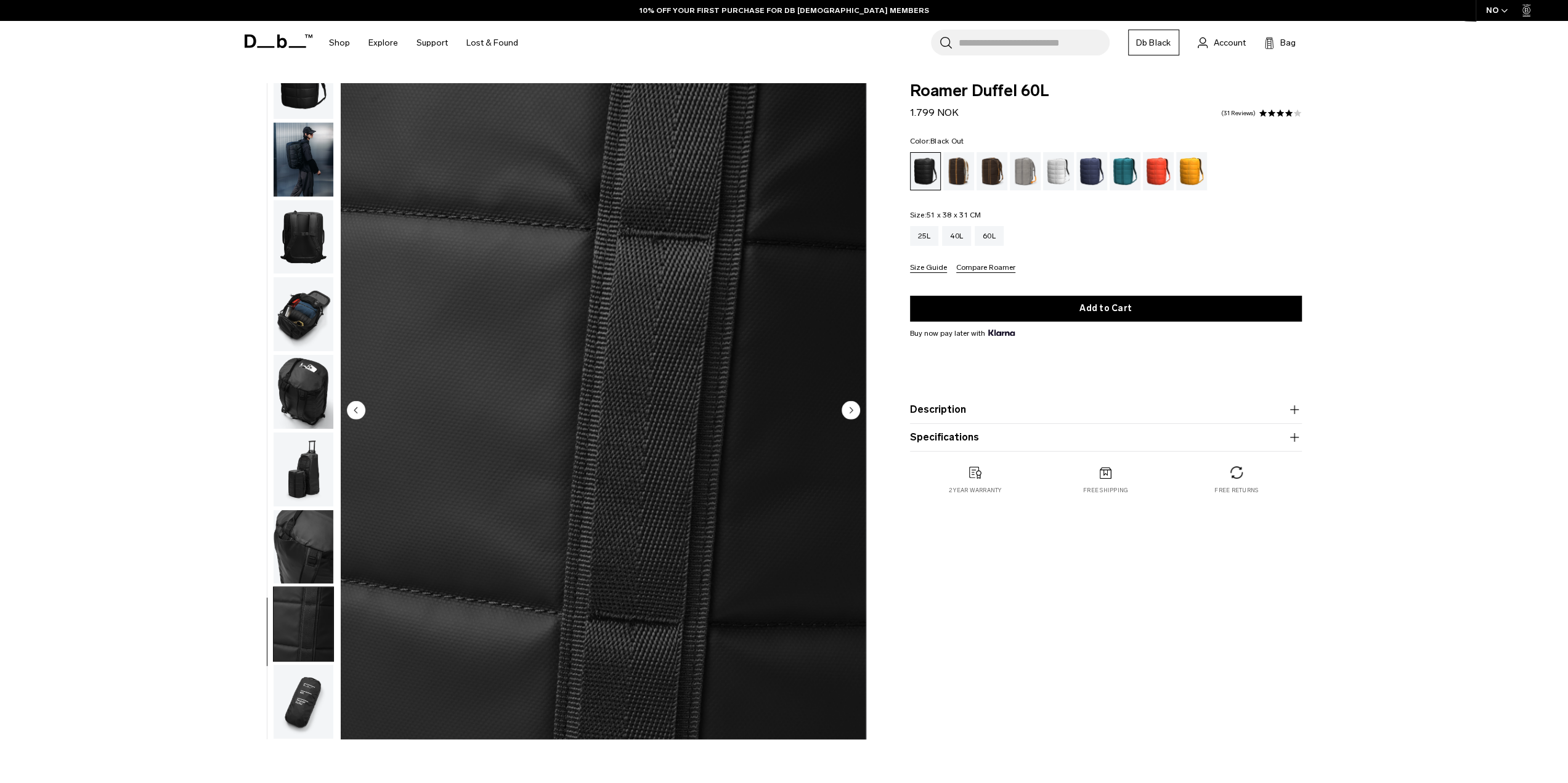
click at [852, 409] on circle "Next slide" at bounding box center [851, 410] width 19 height 19
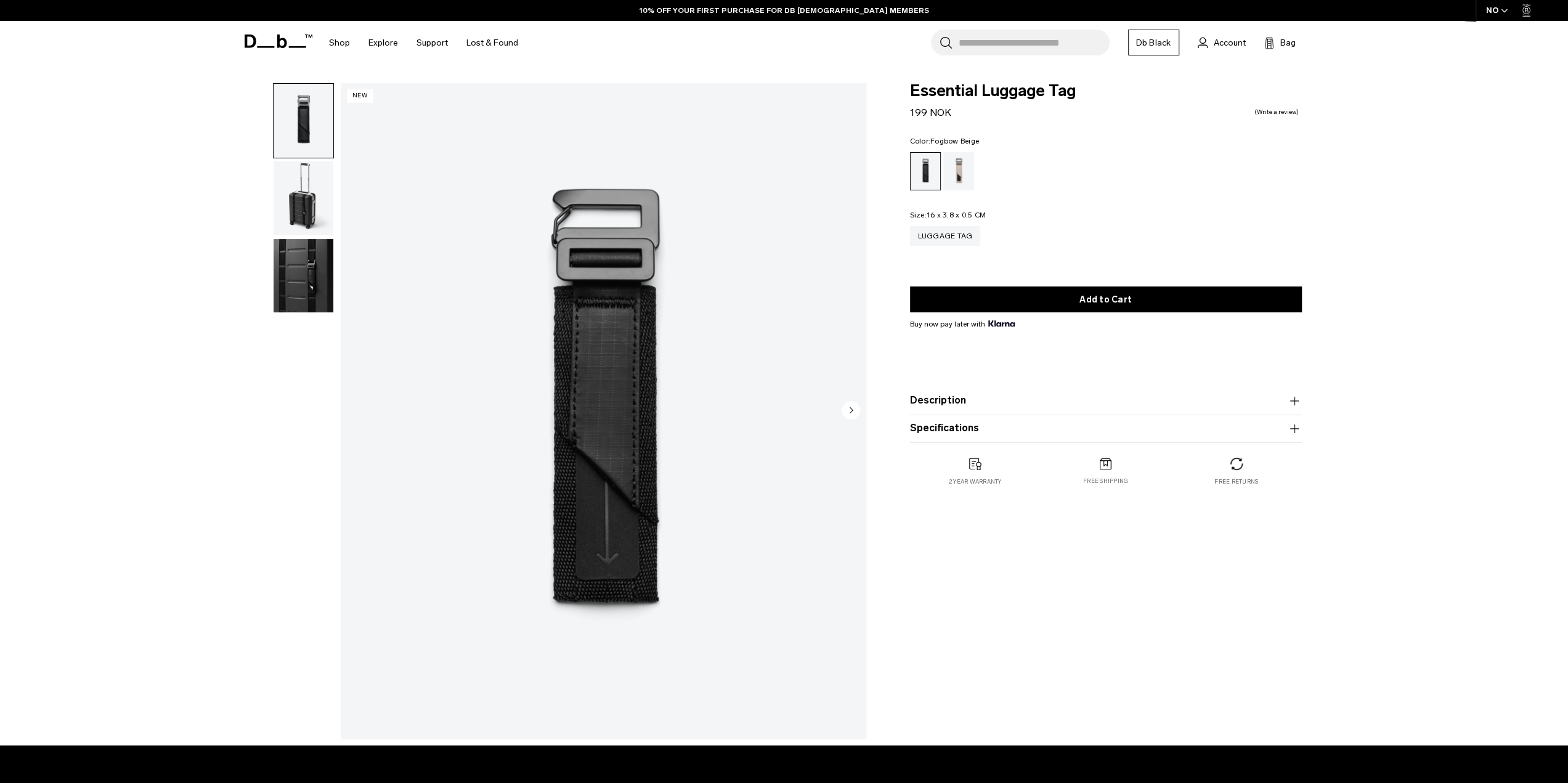
click at [961, 169] on div "Fogbow Beige" at bounding box center [959, 171] width 31 height 38
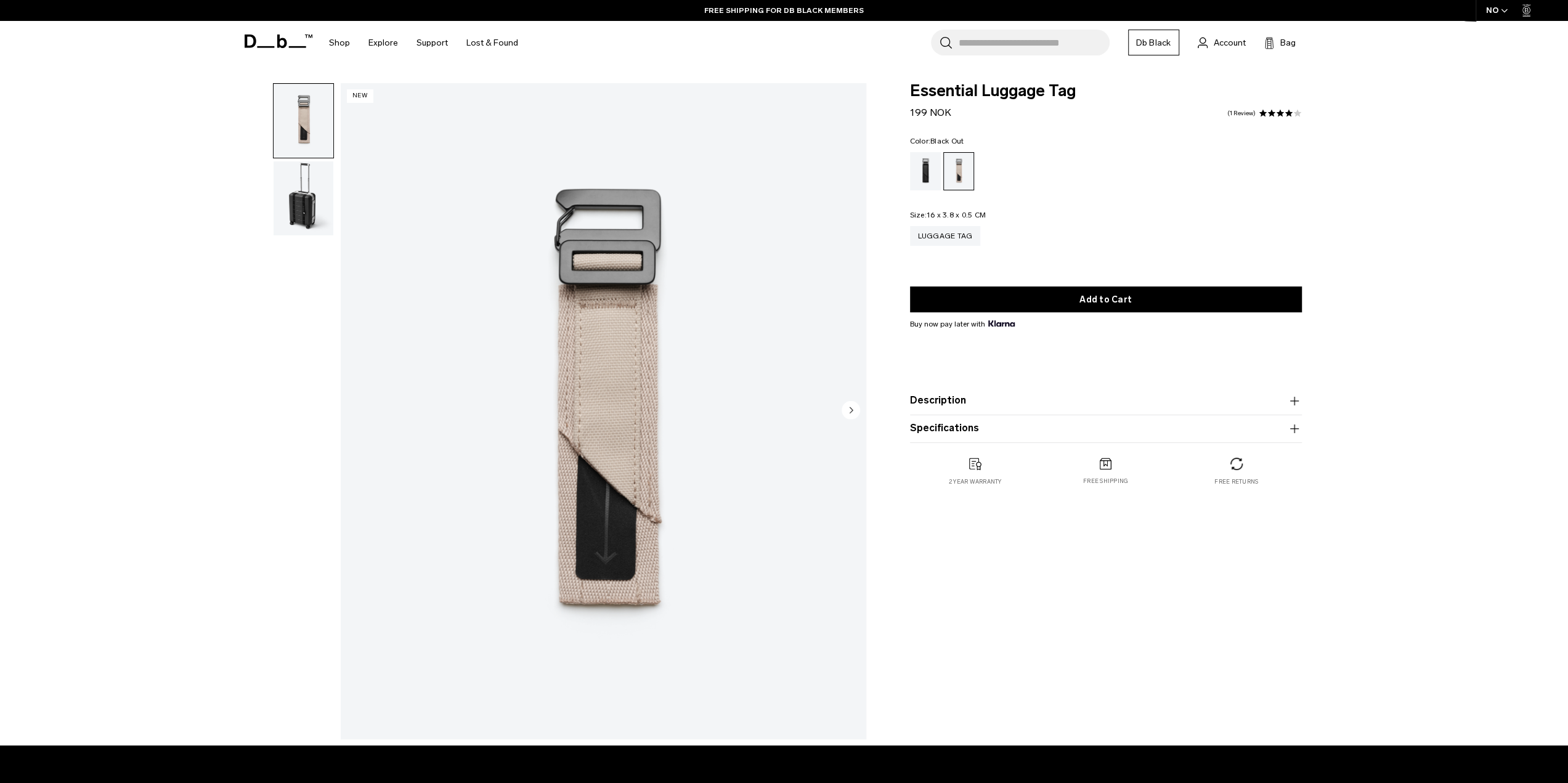
click at [925, 173] on div "Black Out" at bounding box center [925, 171] width 31 height 38
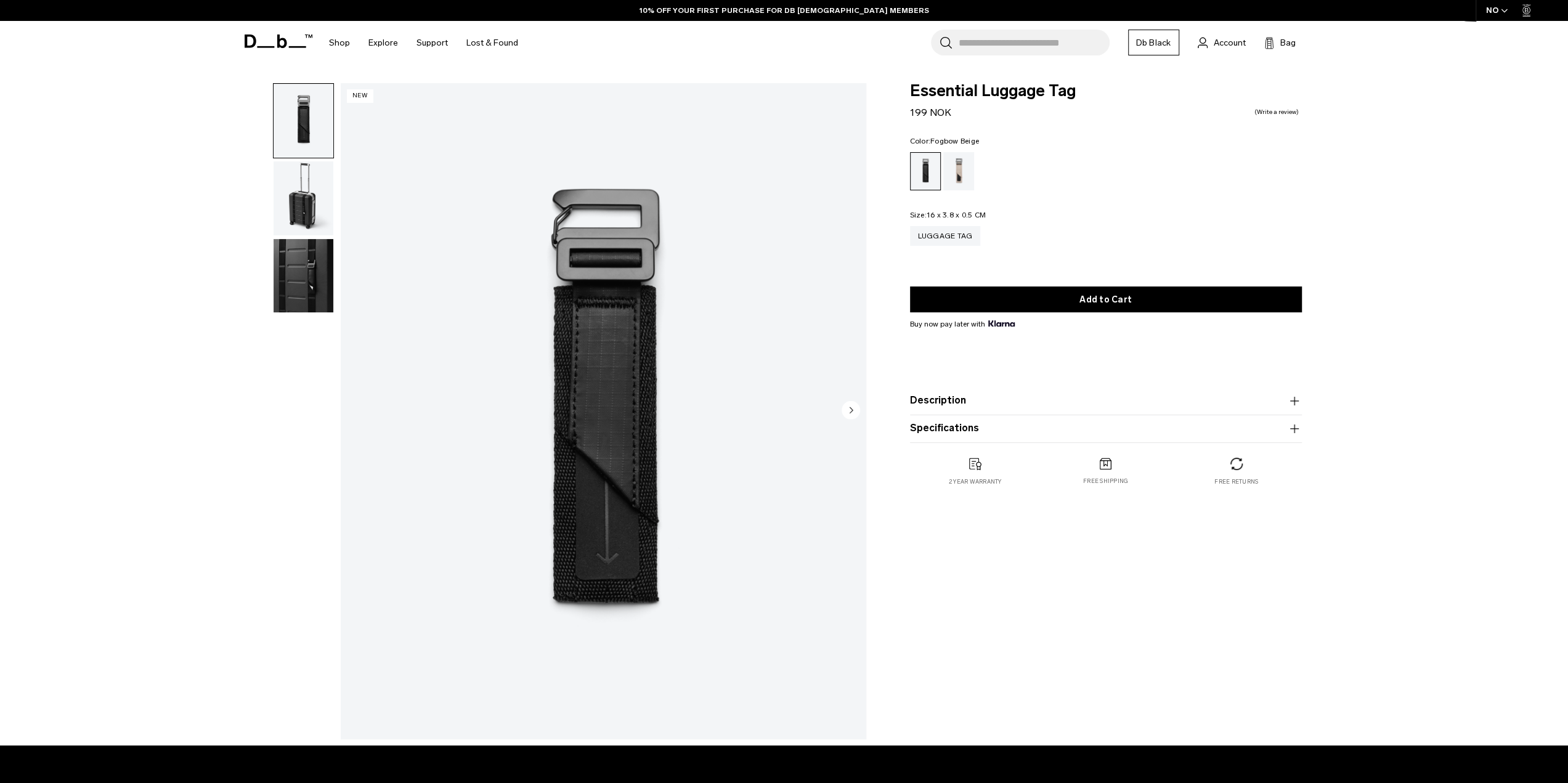
click at [956, 177] on div "Fogbow Beige" at bounding box center [959, 171] width 31 height 38
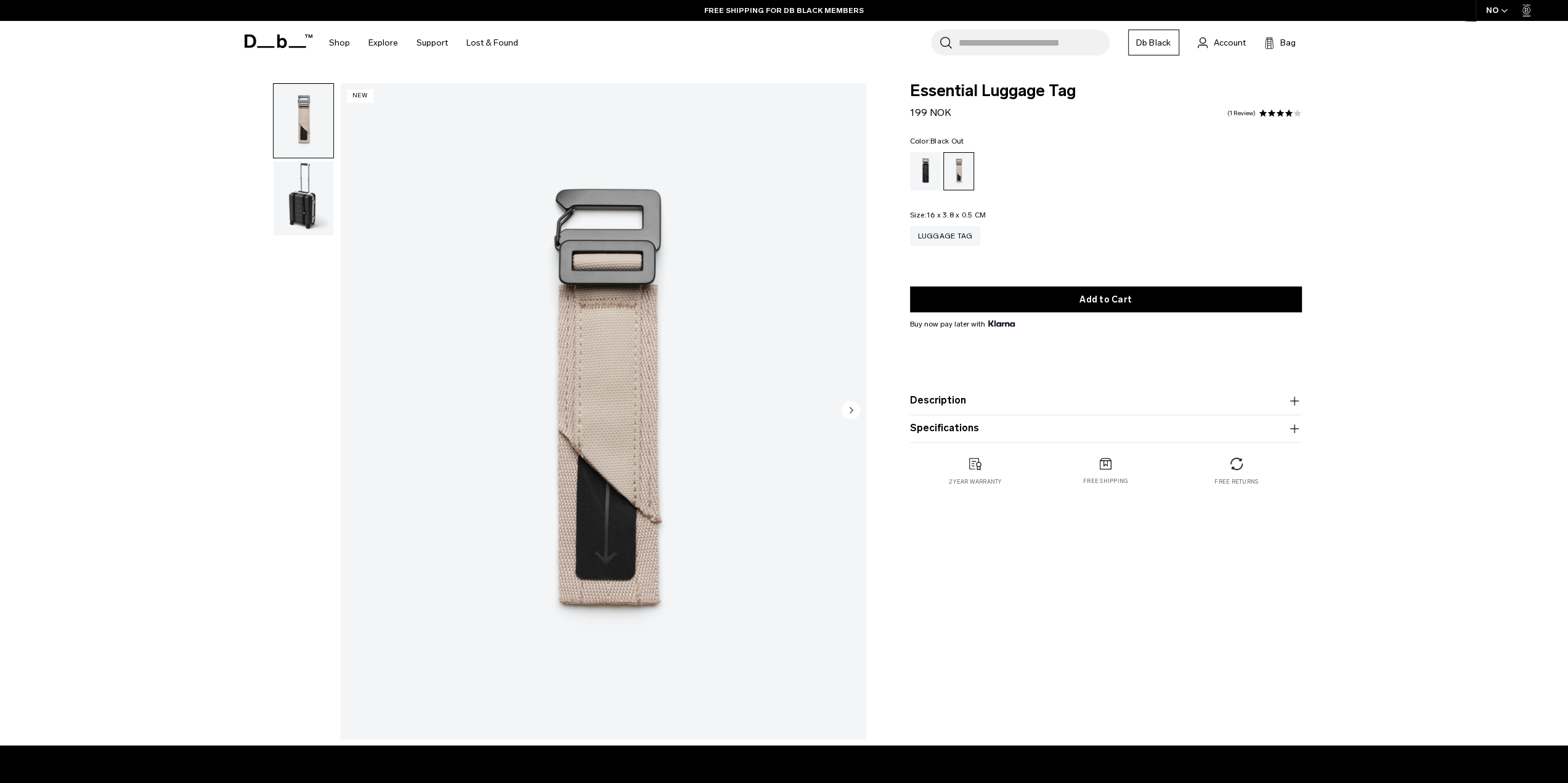
click at [920, 170] on div "Black Out" at bounding box center [925, 171] width 31 height 38
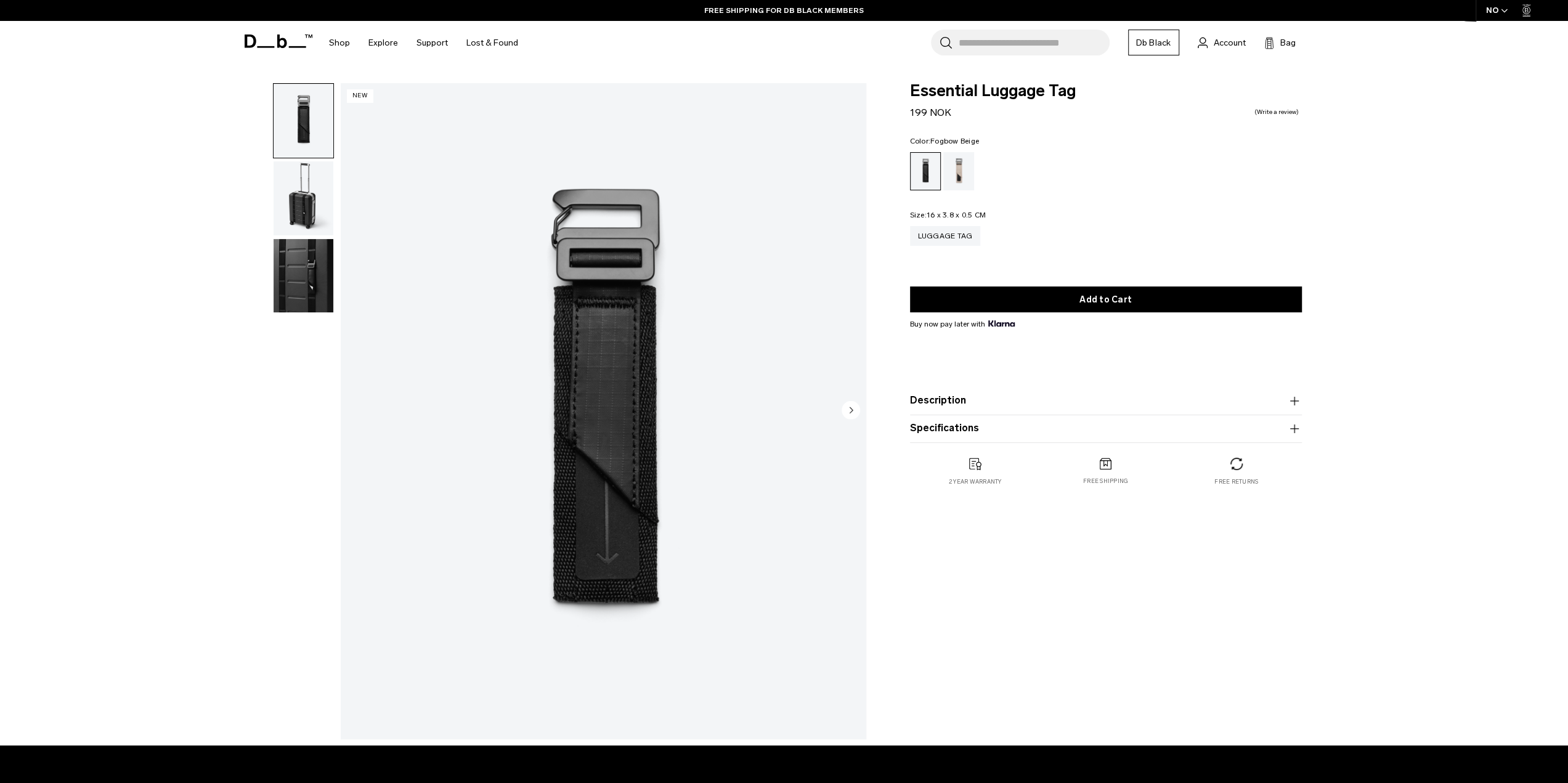
click at [965, 169] on div "Fogbow Beige" at bounding box center [959, 171] width 31 height 38
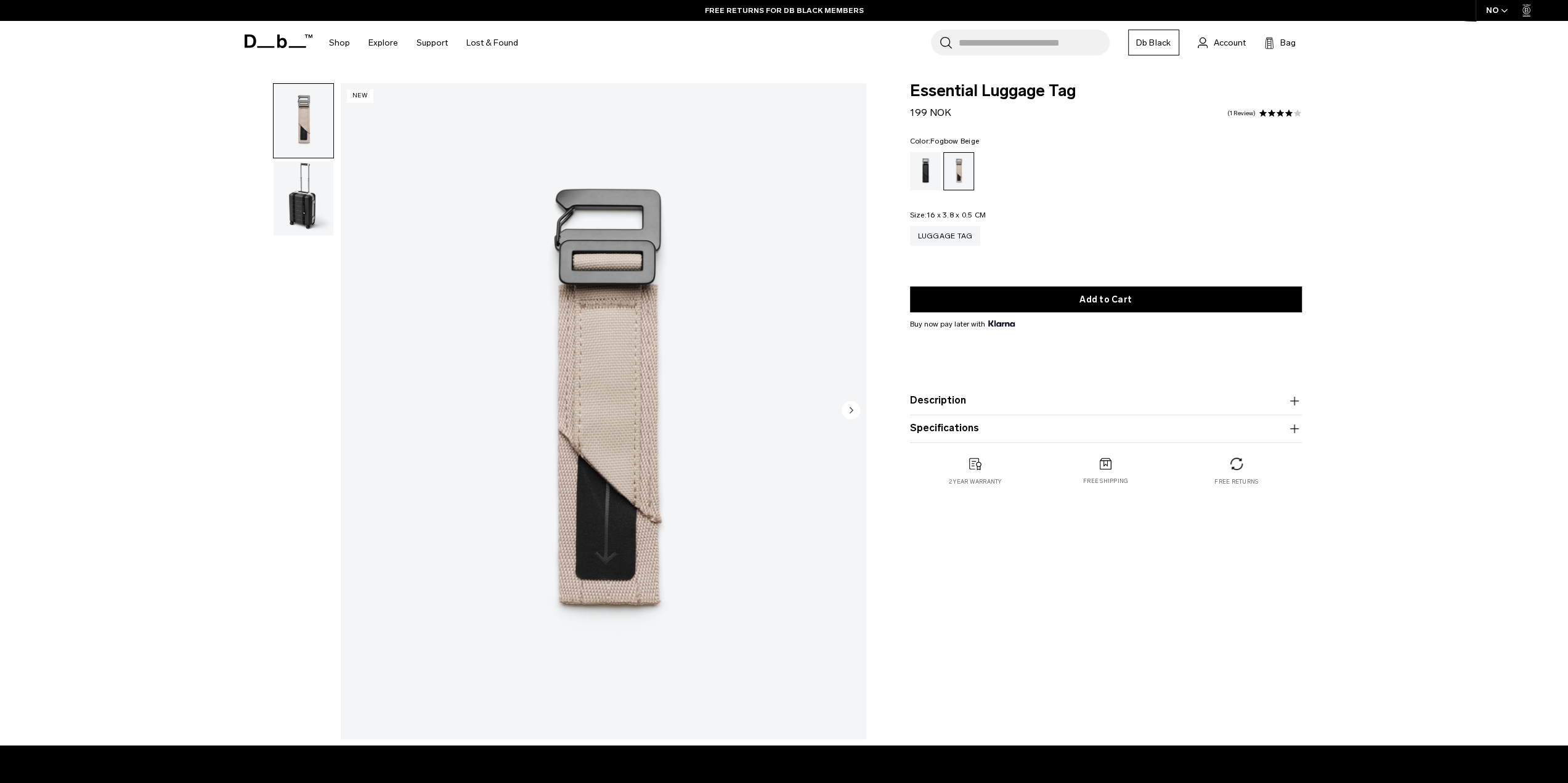
click at [850, 409] on icon "Next slide" at bounding box center [851, 410] width 3 height 6
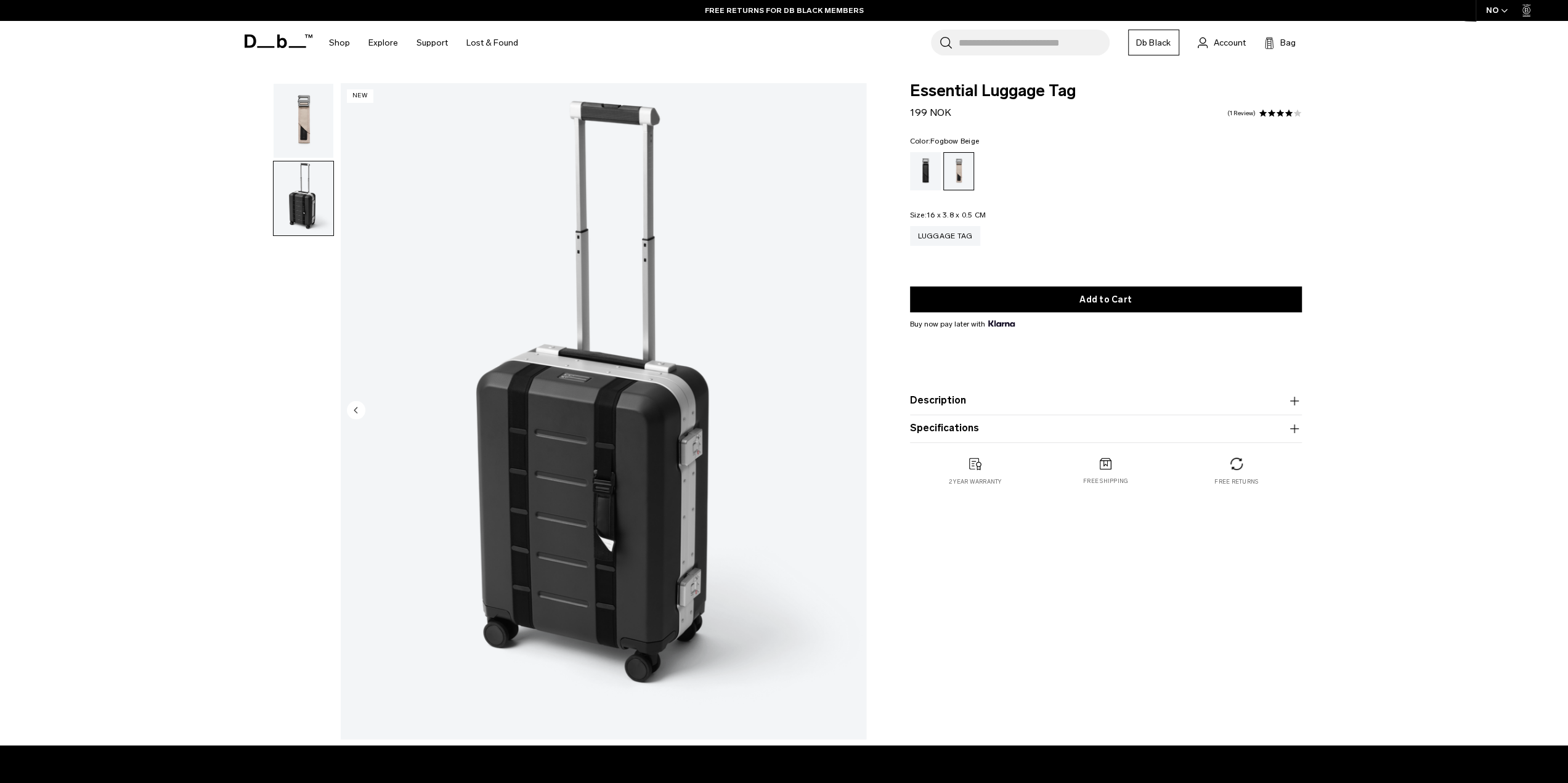
click at [850, 409] on img "2 / 2" at bounding box center [603, 411] width 525 height 656
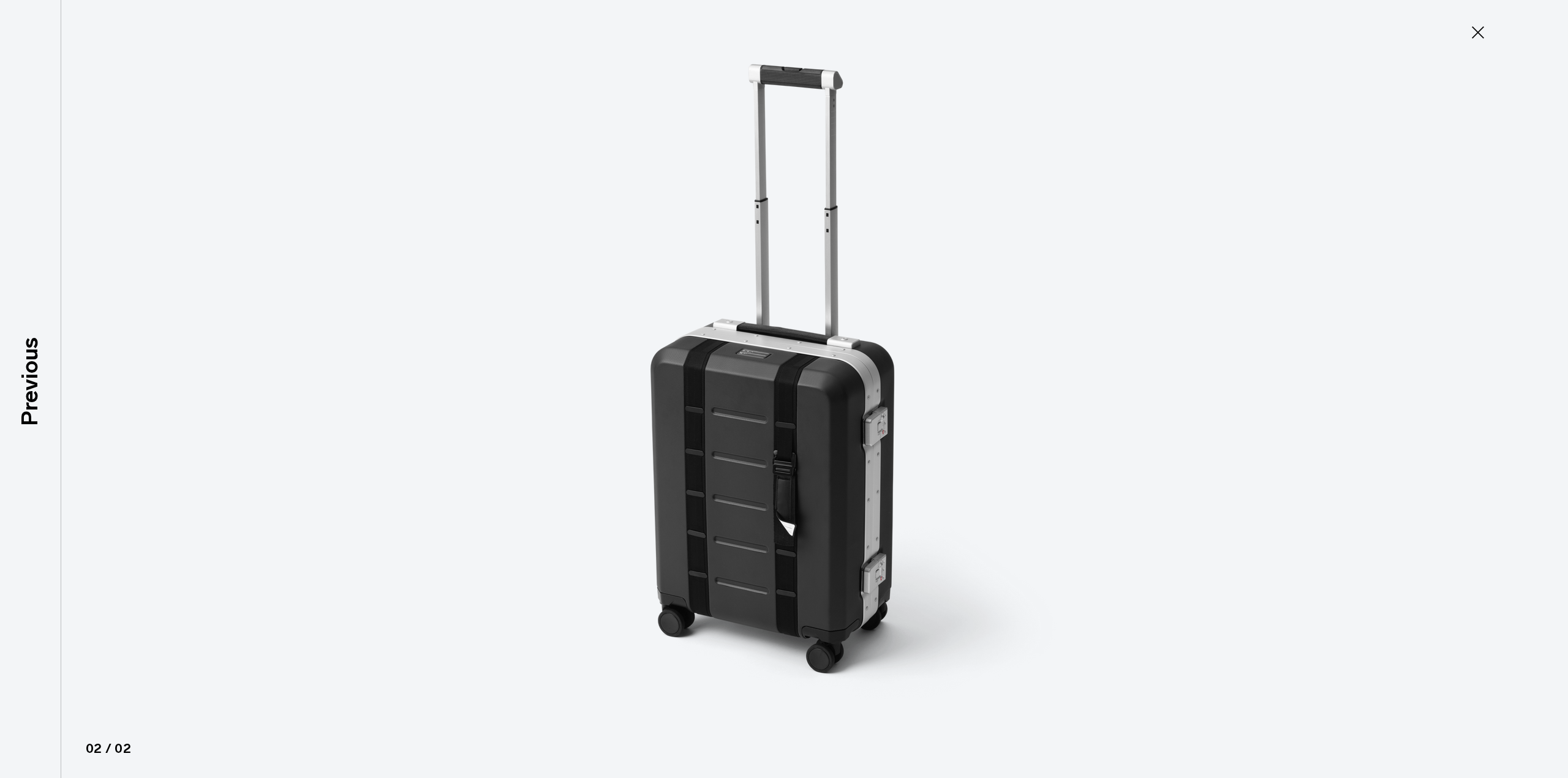
click at [787, 528] on img at bounding box center [783, 389] width 551 height 778
click at [1479, 30] on icon at bounding box center [1478, 33] width 20 height 20
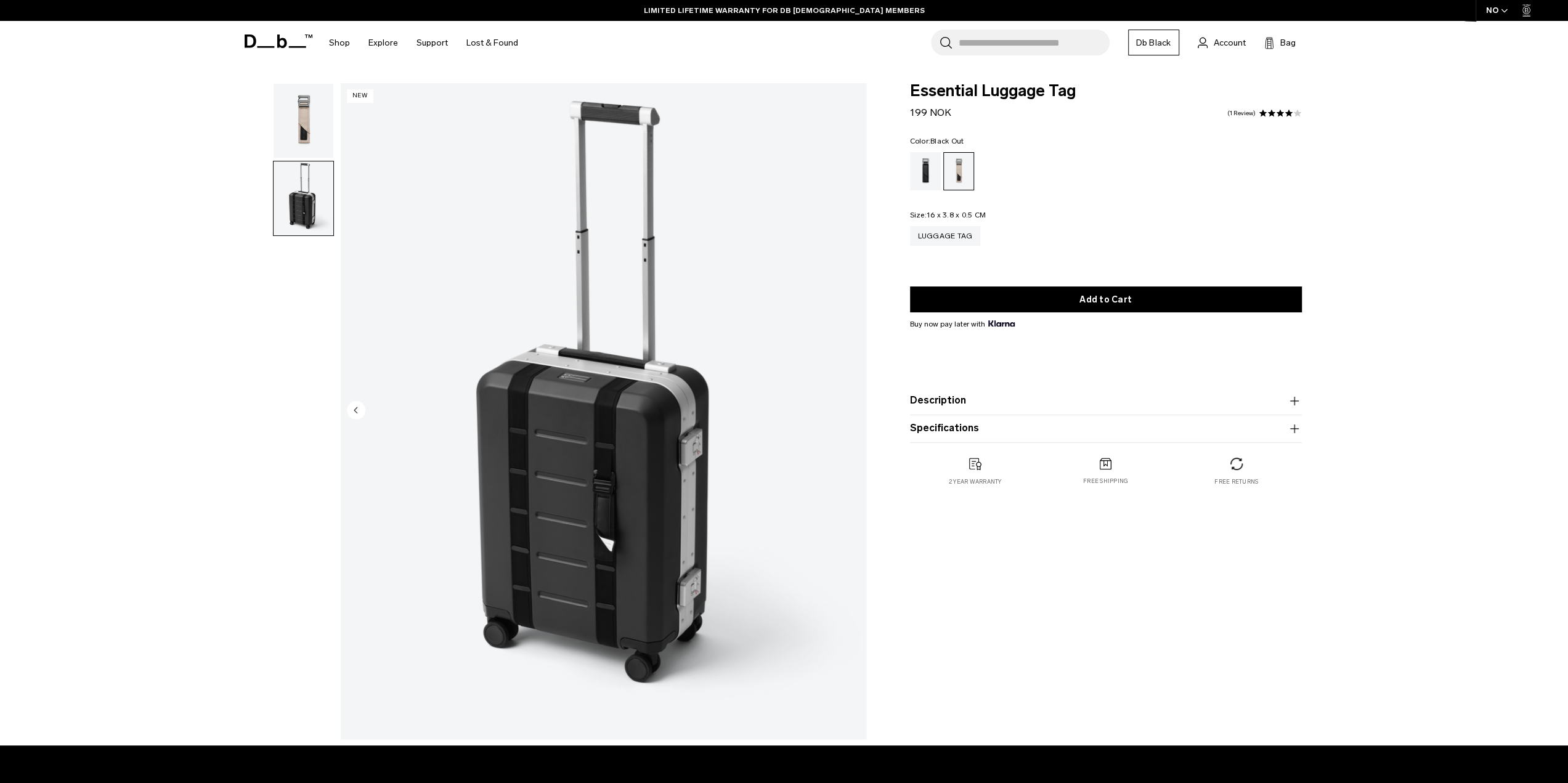
click at [925, 170] on div "Black Out" at bounding box center [925, 171] width 31 height 38
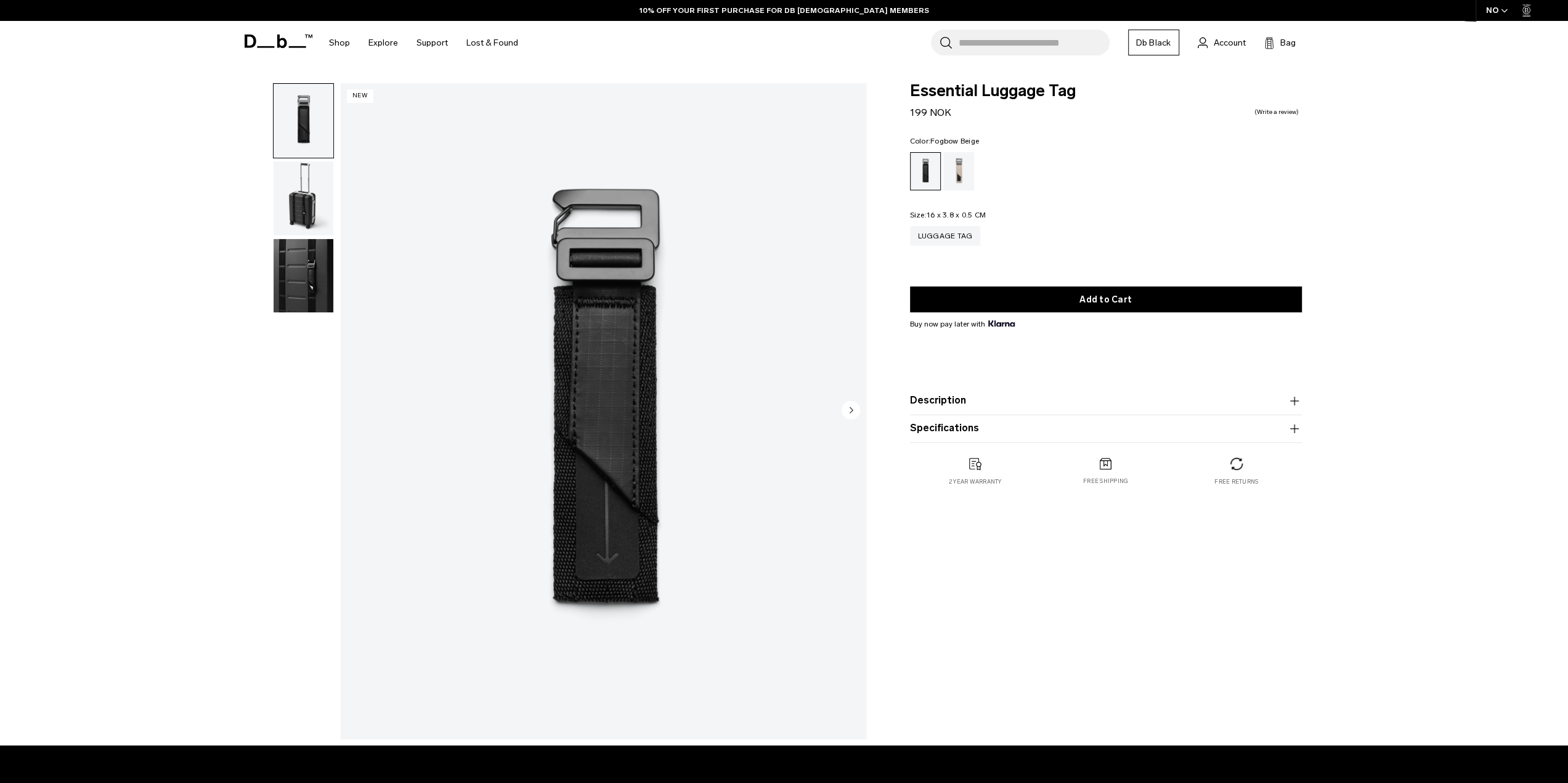
click at [960, 169] on div "Fogbow Beige" at bounding box center [959, 171] width 31 height 38
